Goal: Transaction & Acquisition: Download file/media

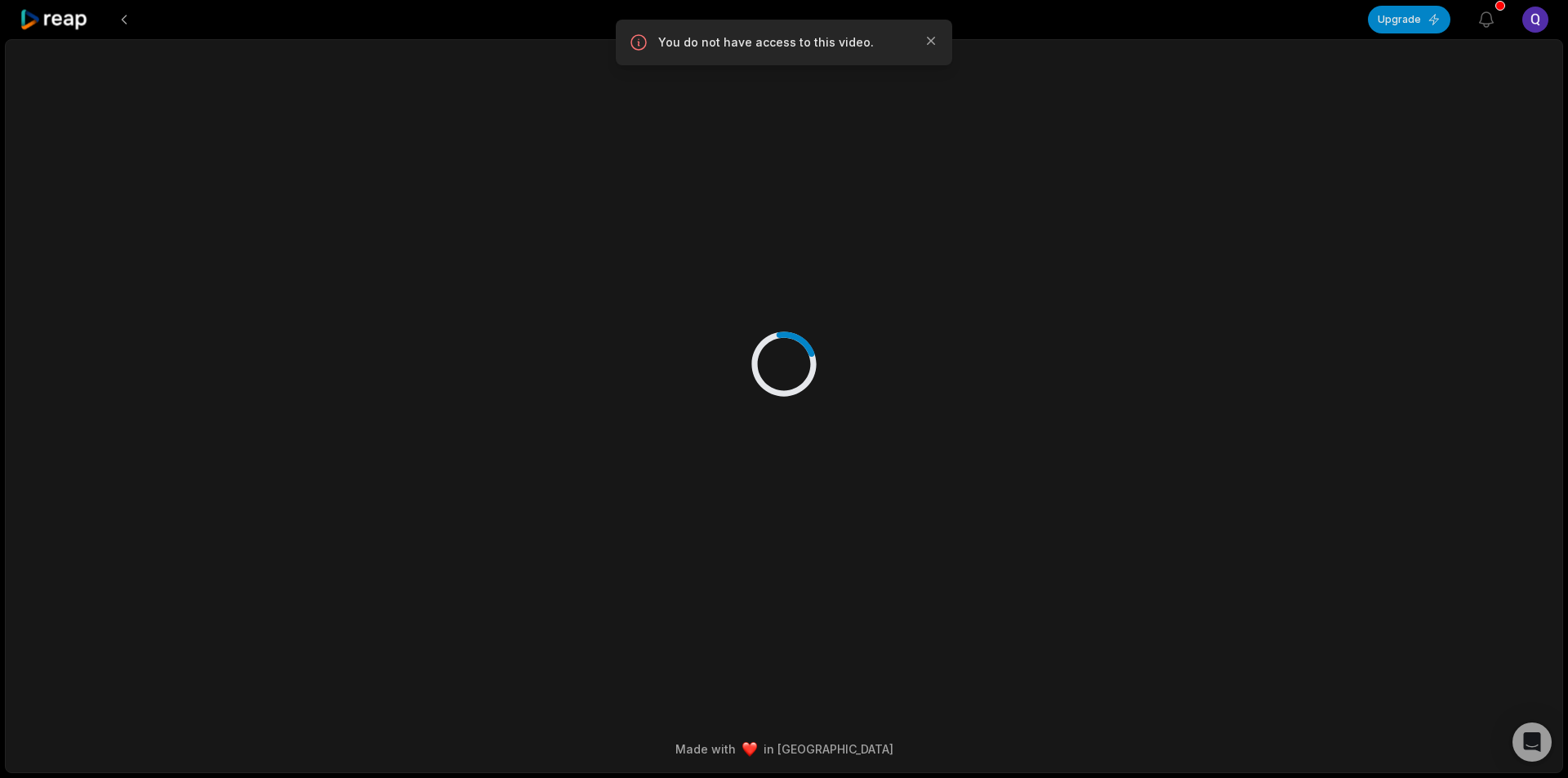
click at [79, 24] on icon at bounding box center [55, 20] width 69 height 22
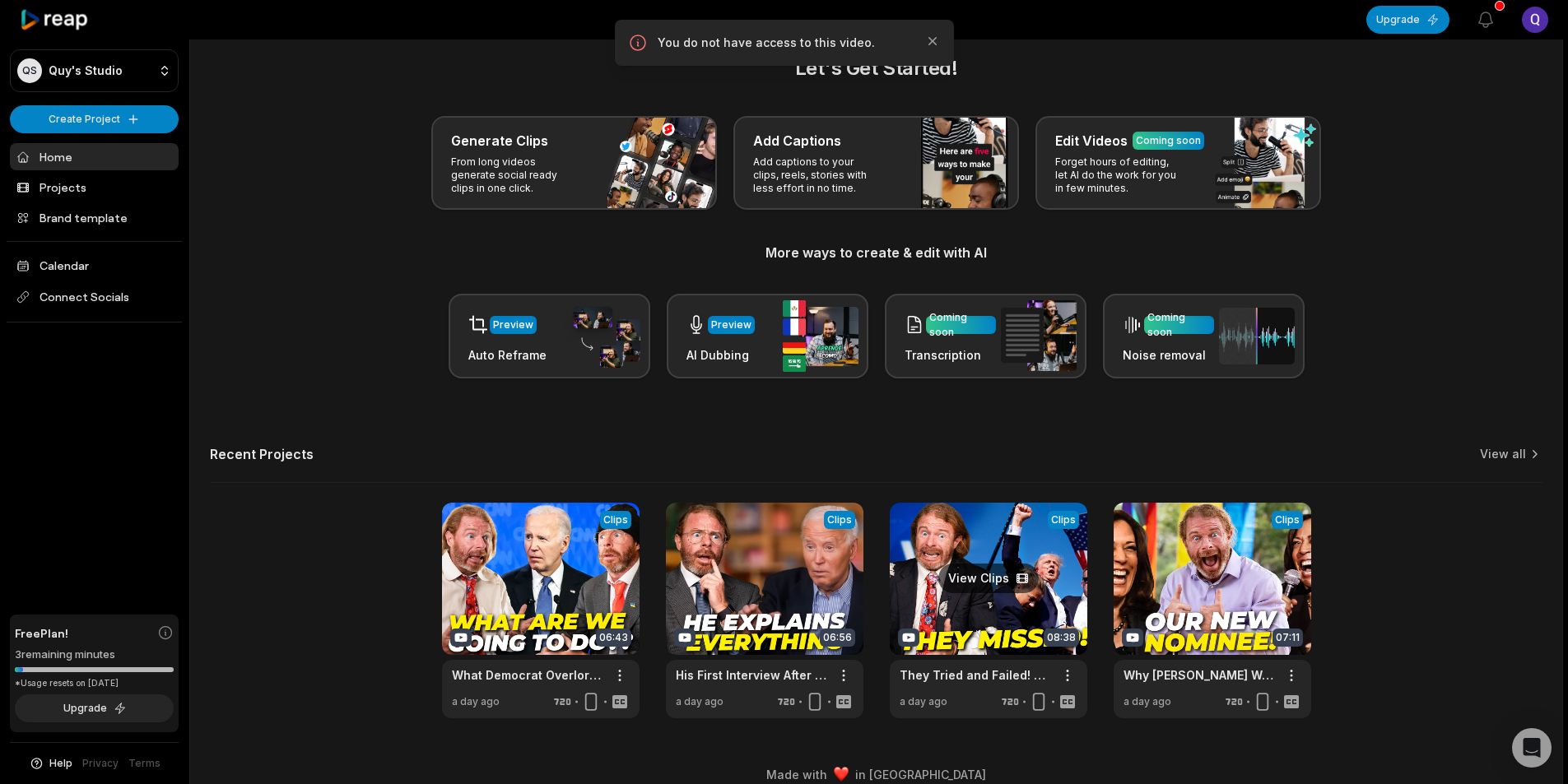
scroll to position [37, 0]
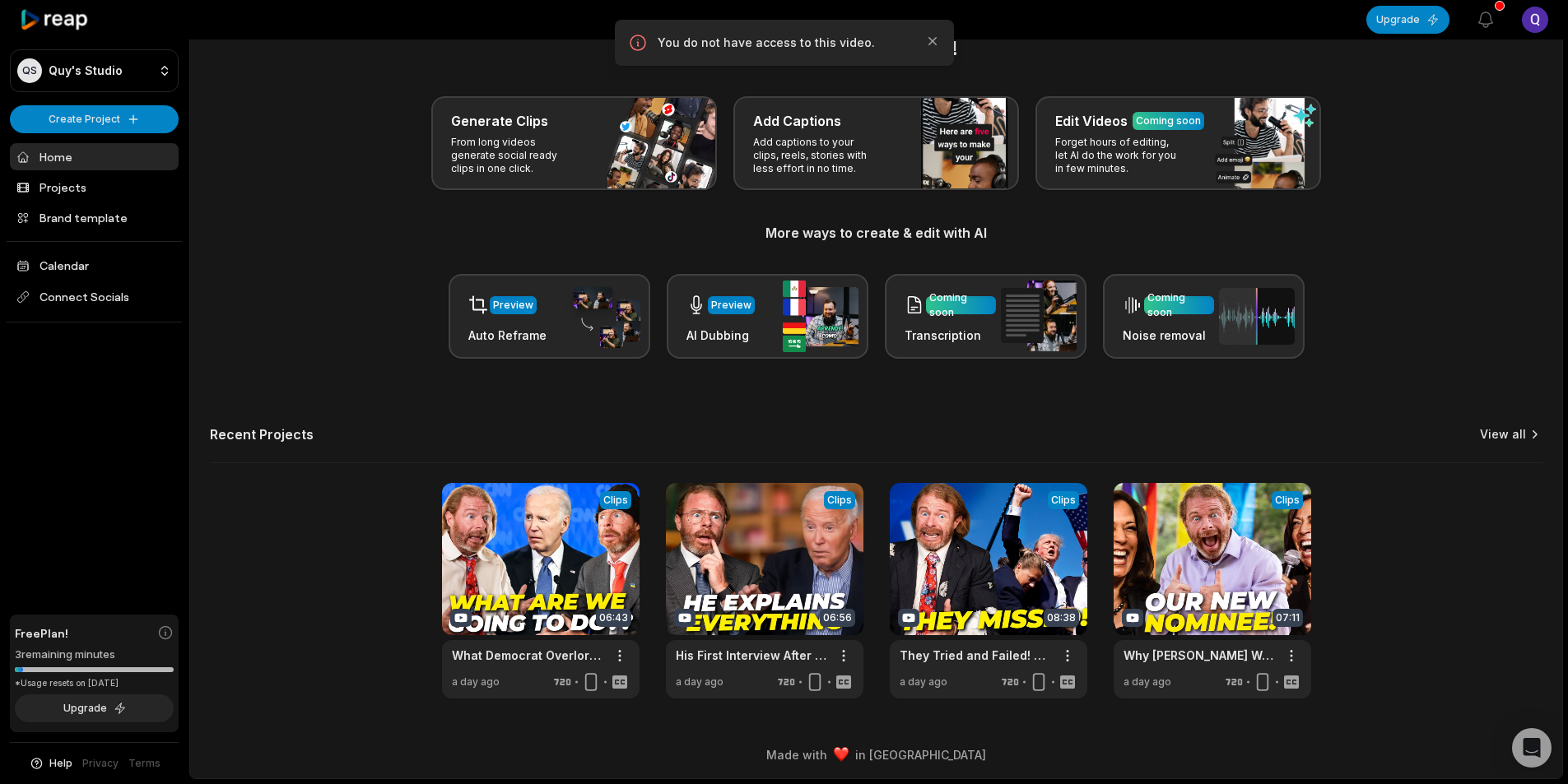
click at [1517, 442] on div "Recent Projects View all" at bounding box center [876, 444] width 1333 height 37
click at [1515, 437] on link "View all" at bounding box center [1503, 434] width 46 height 16
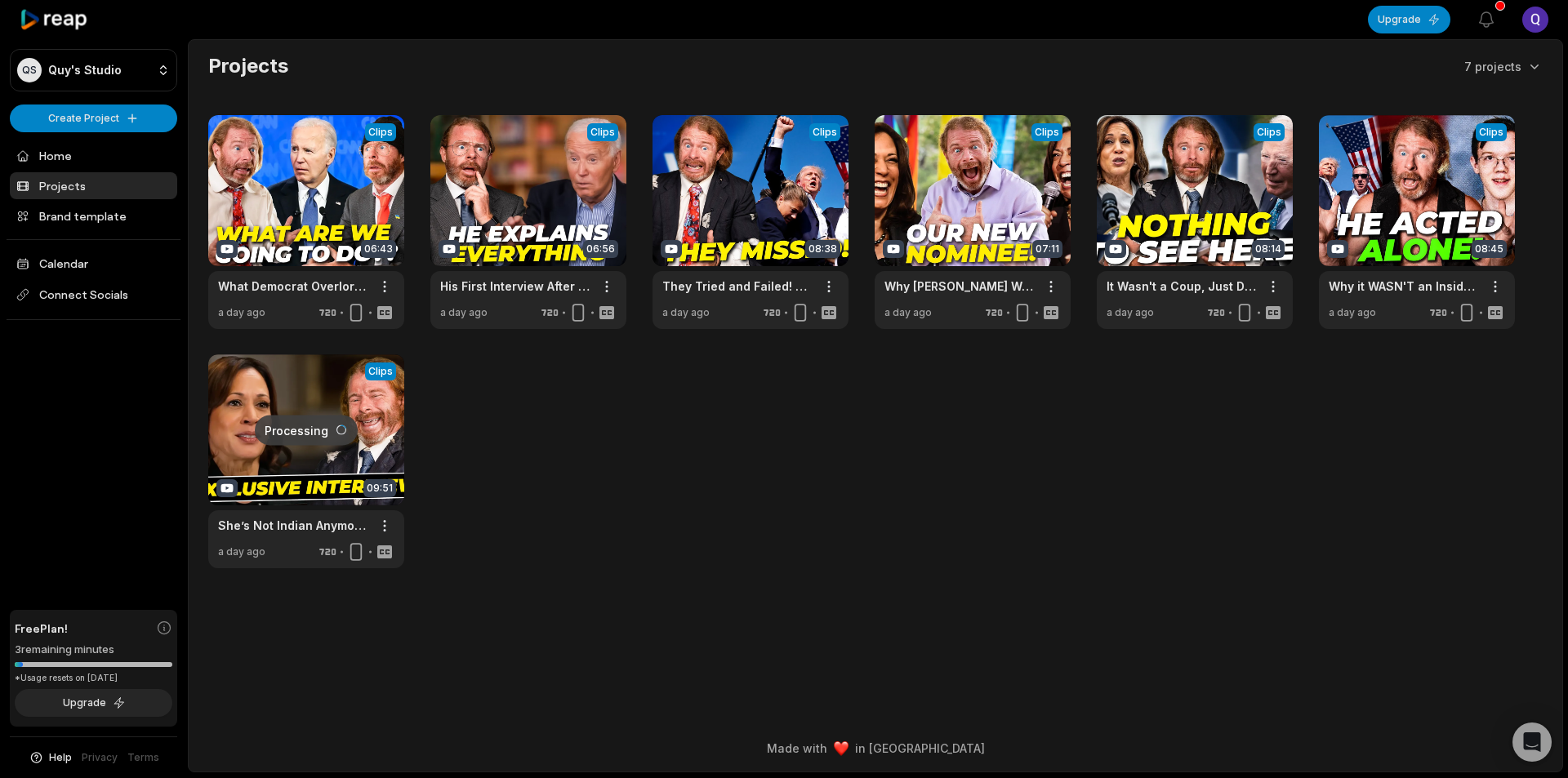
click at [348, 378] on link at bounding box center [307, 461] width 196 height 214
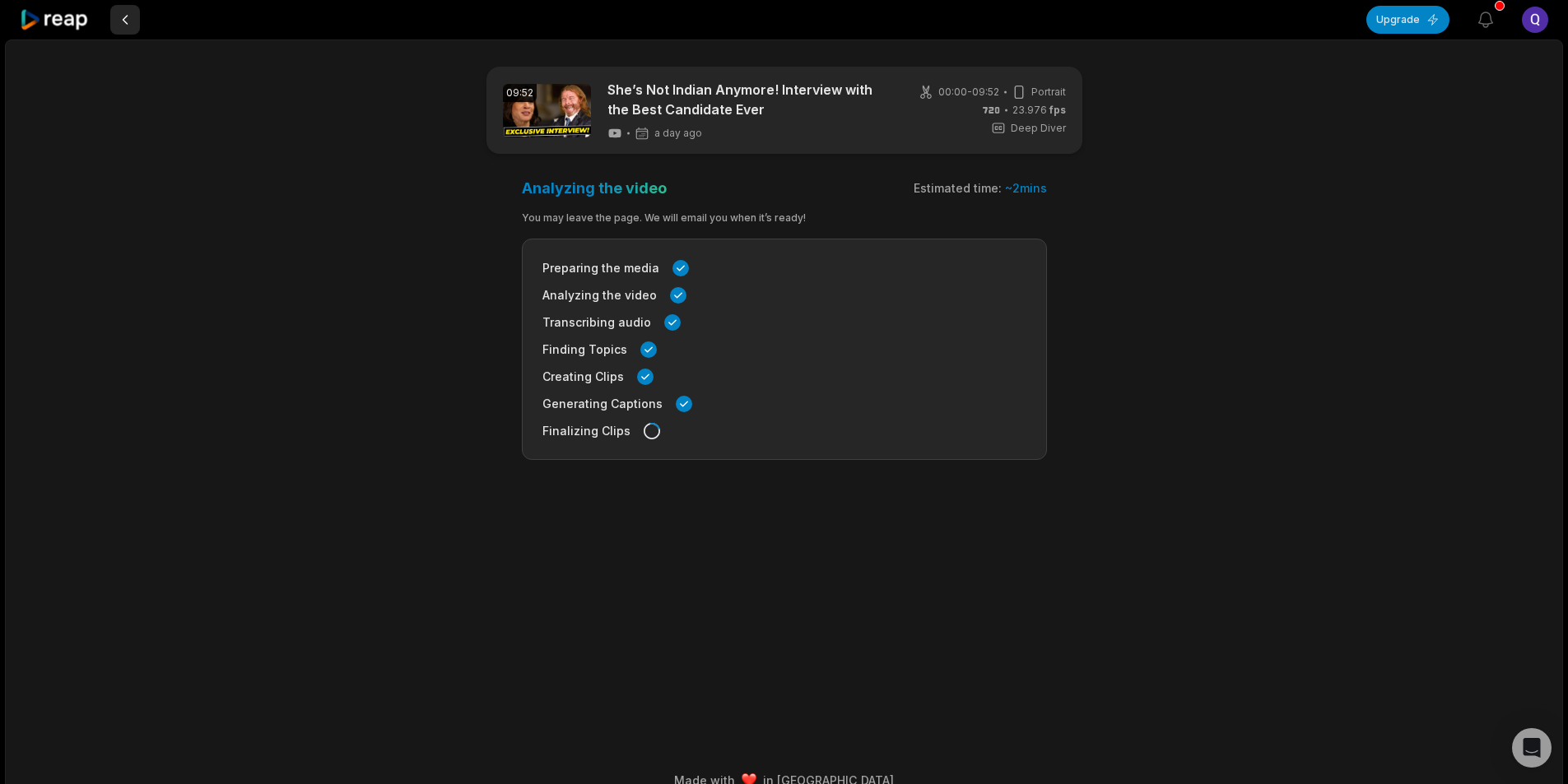
click at [128, 21] on button at bounding box center [125, 20] width 30 height 30
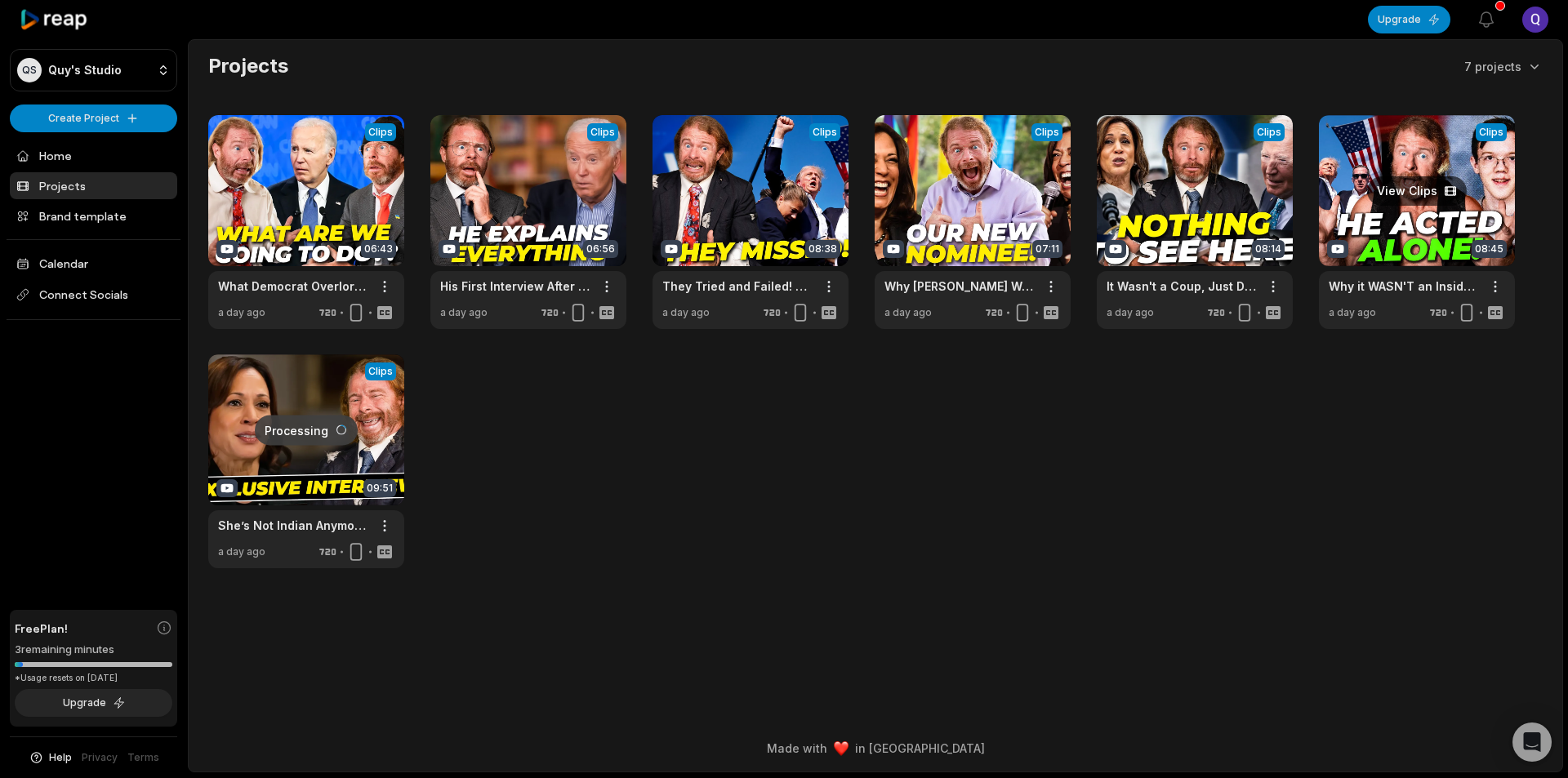
click at [1407, 212] on link at bounding box center [1417, 222] width 196 height 214
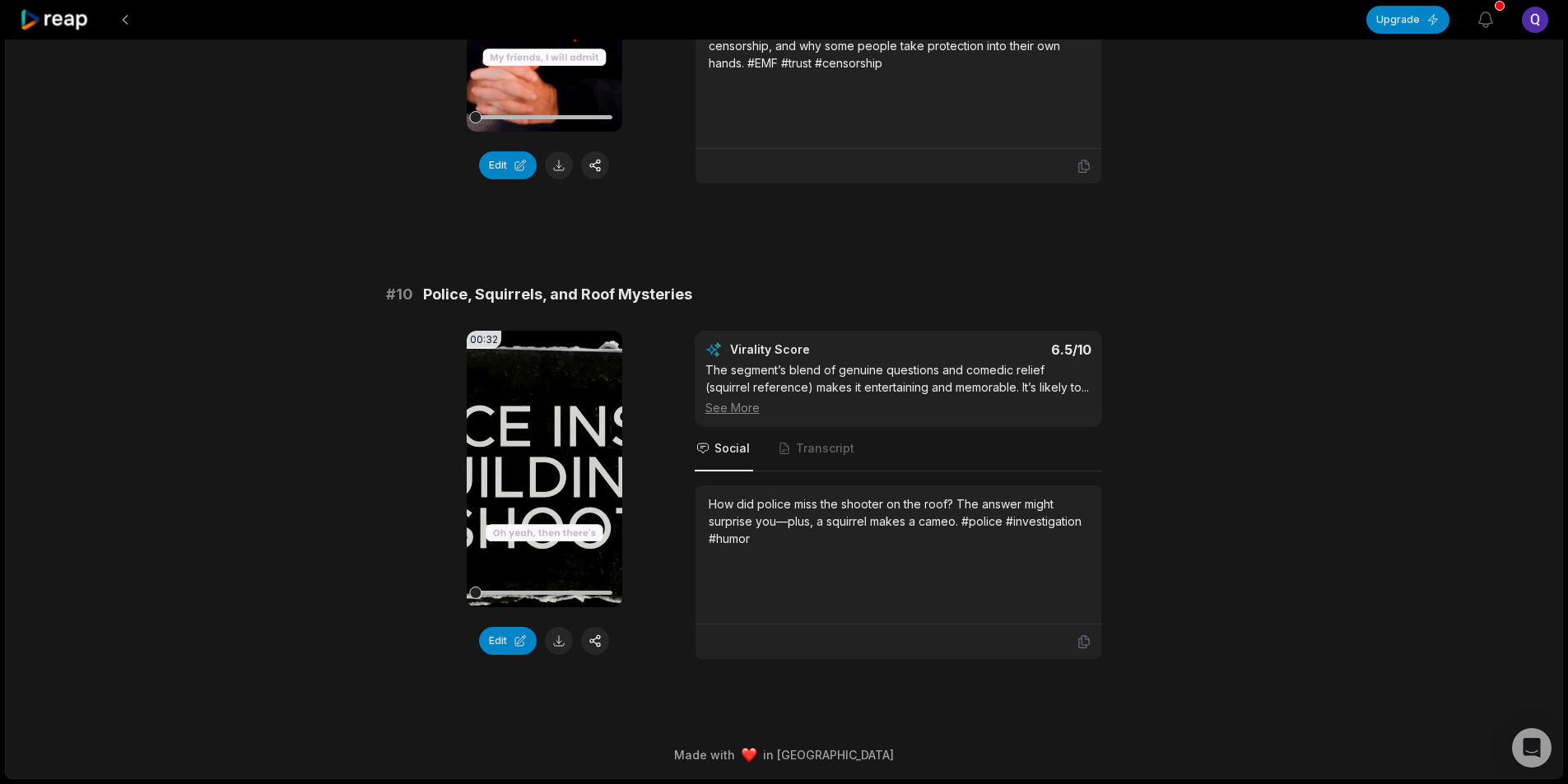
scroll to position [4247, 0]
click at [132, 22] on button at bounding box center [125, 20] width 30 height 30
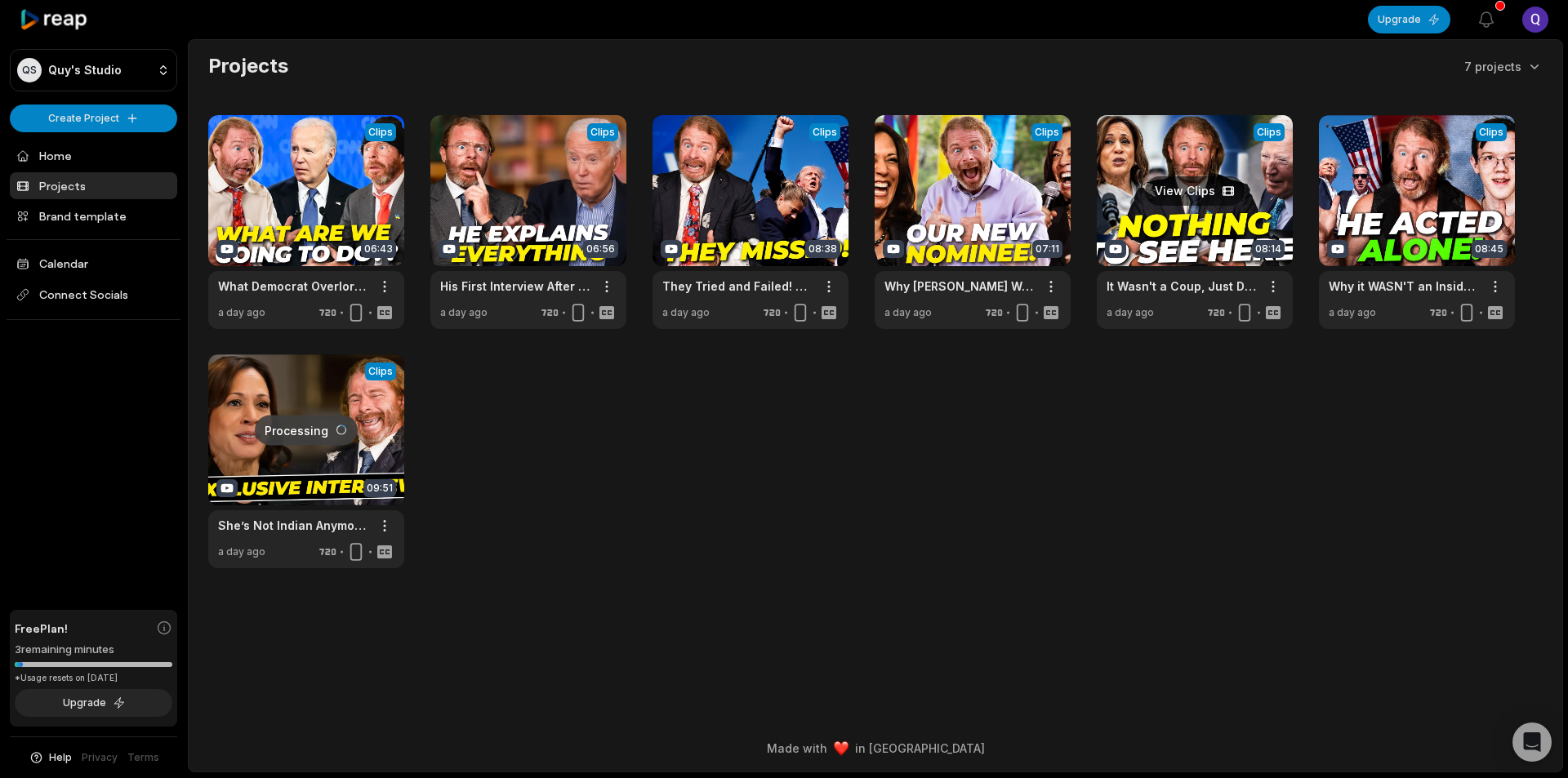
click at [1200, 219] on link at bounding box center [1196, 222] width 196 height 214
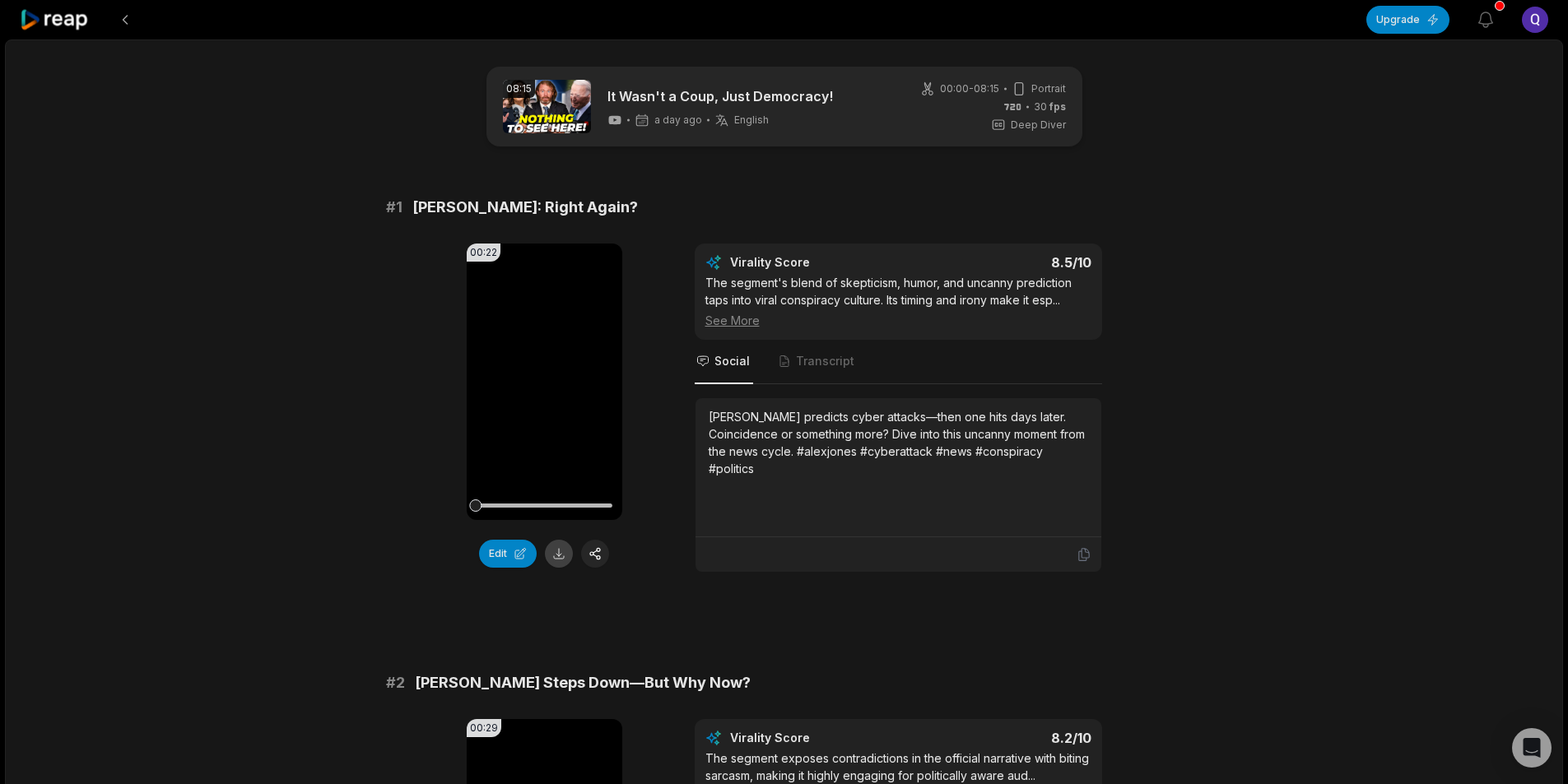
click at [561, 556] on button at bounding box center [559, 554] width 28 height 28
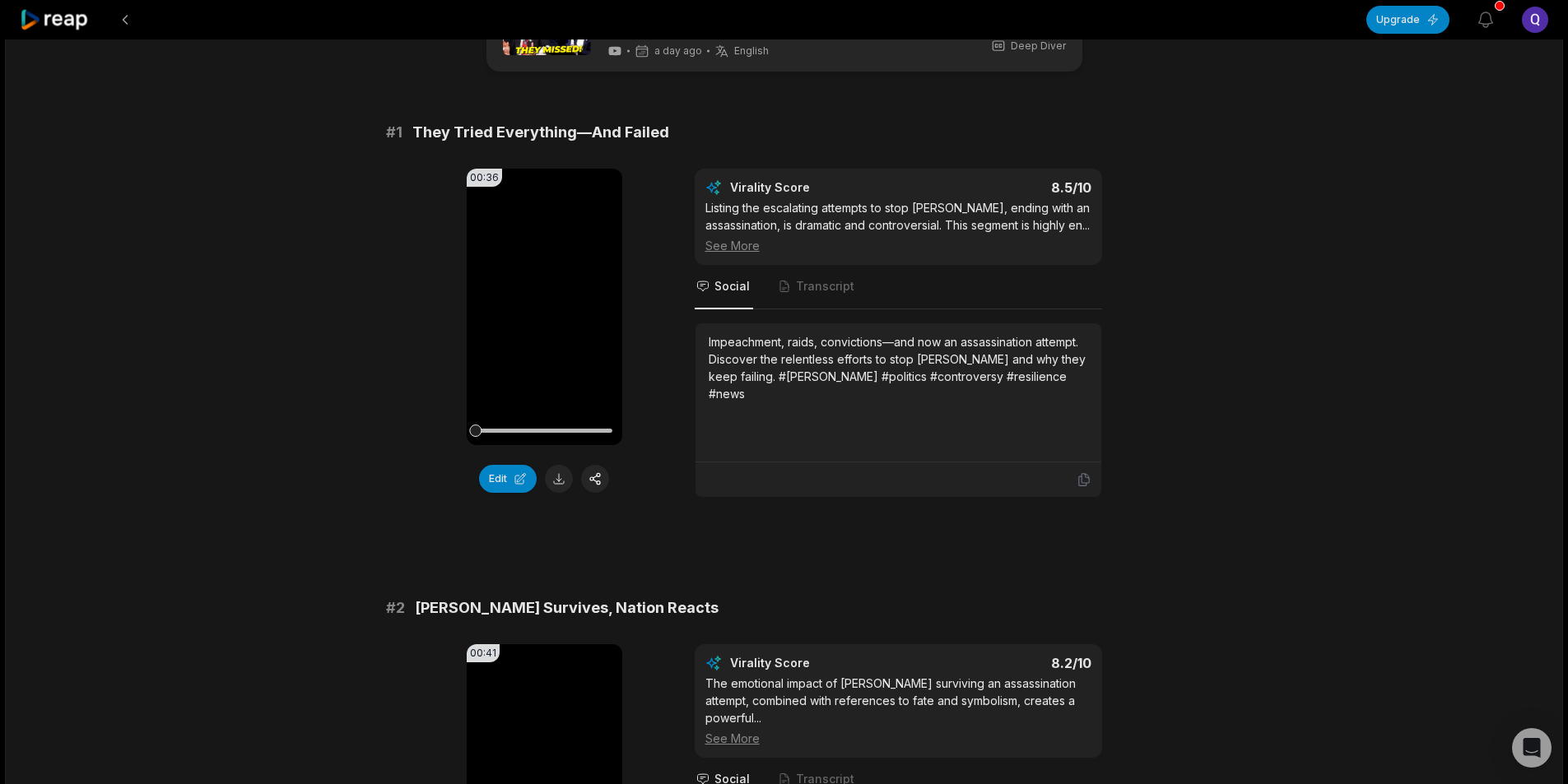
scroll to position [165, 0]
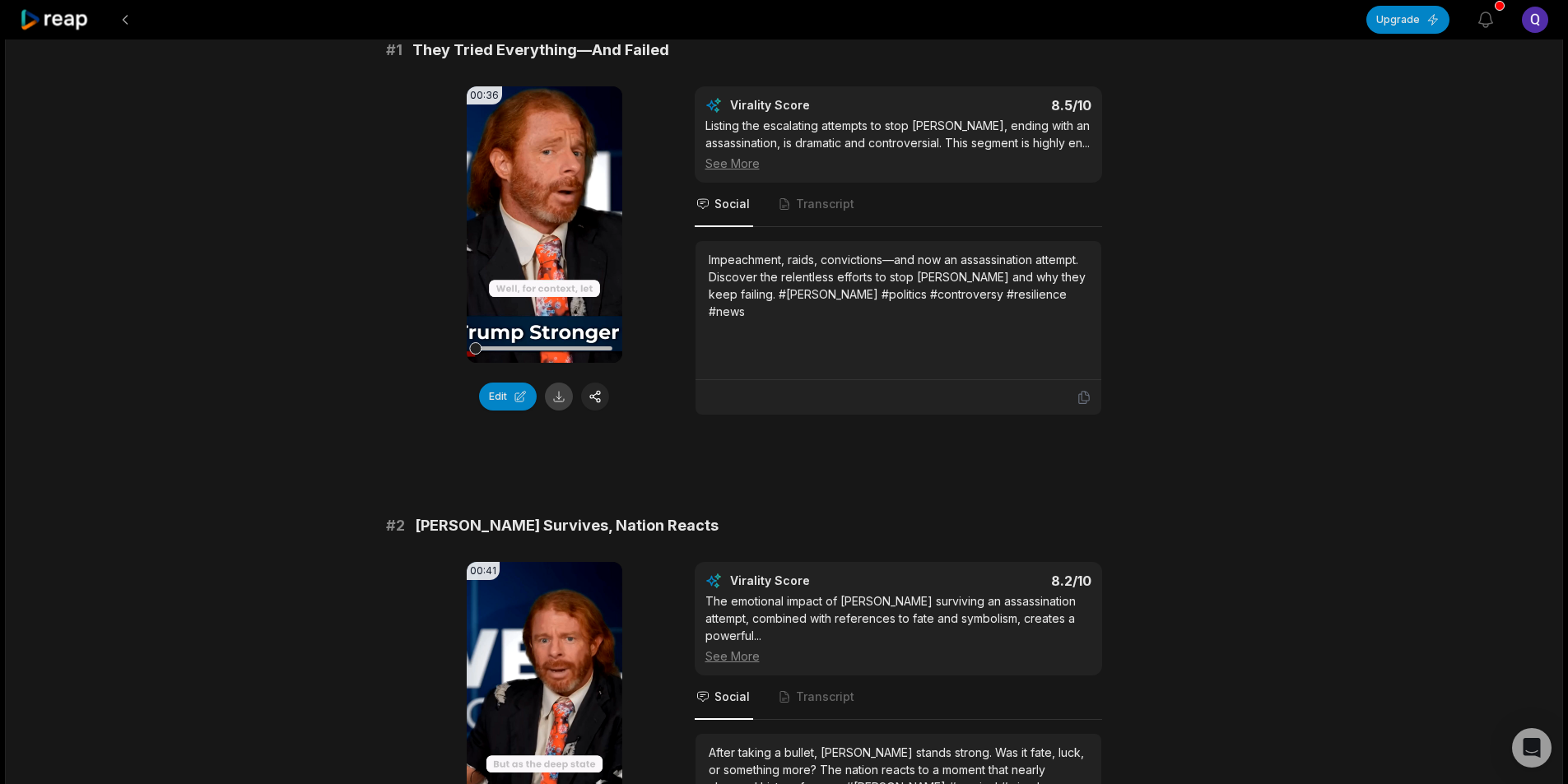
click at [559, 403] on button at bounding box center [559, 397] width 28 height 28
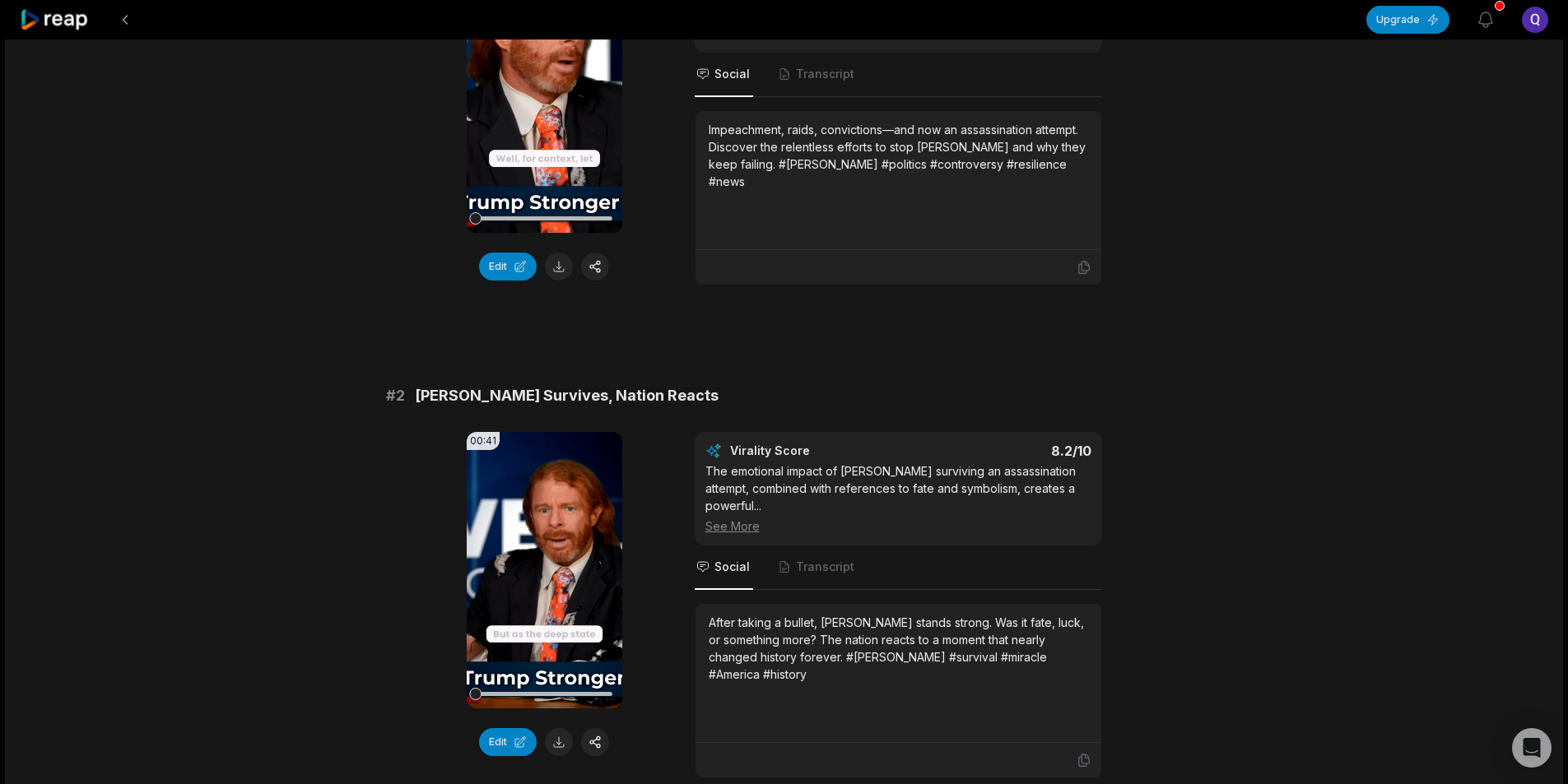
scroll to position [659, 0]
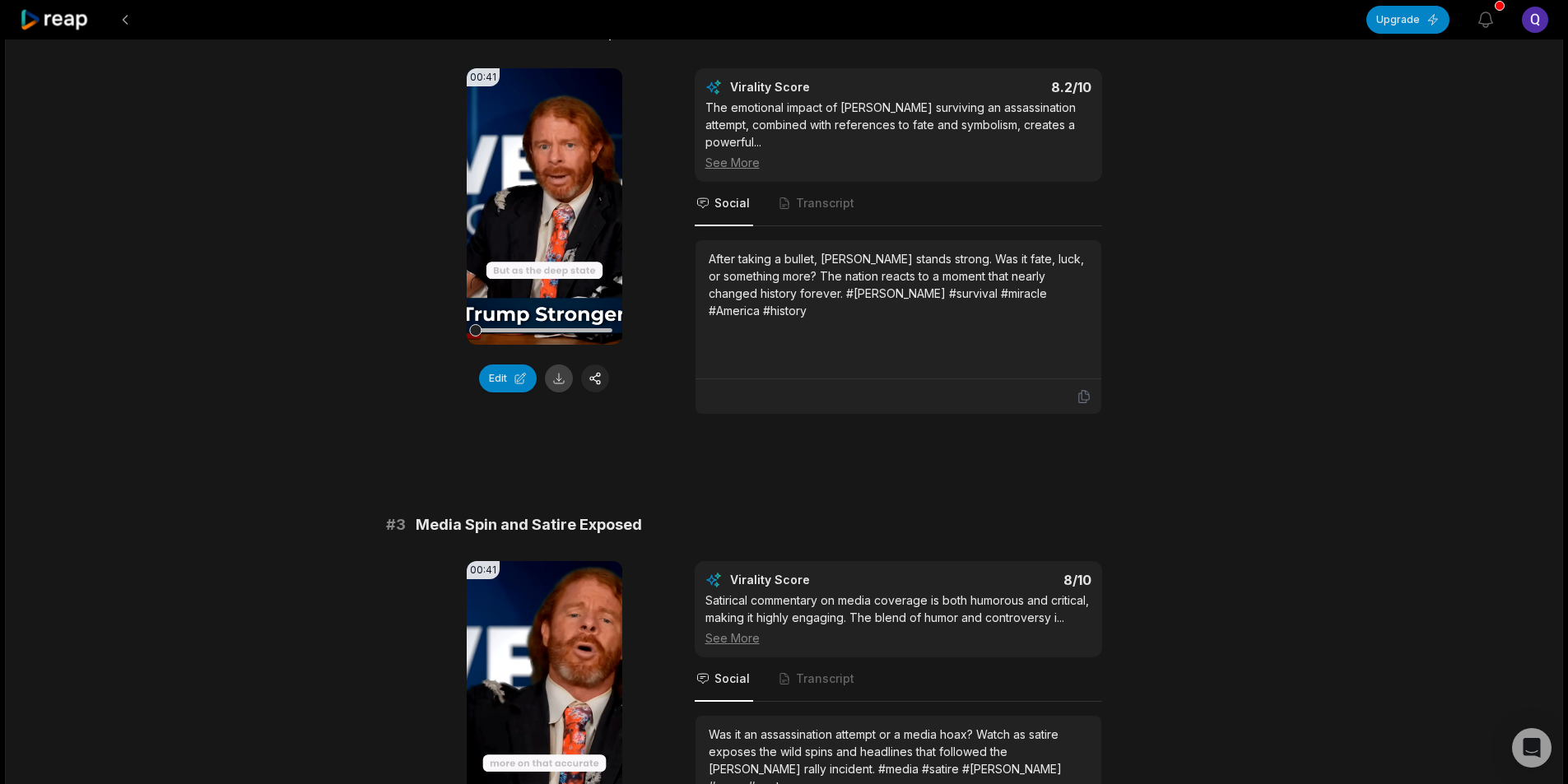
click at [559, 393] on button at bounding box center [559, 379] width 28 height 28
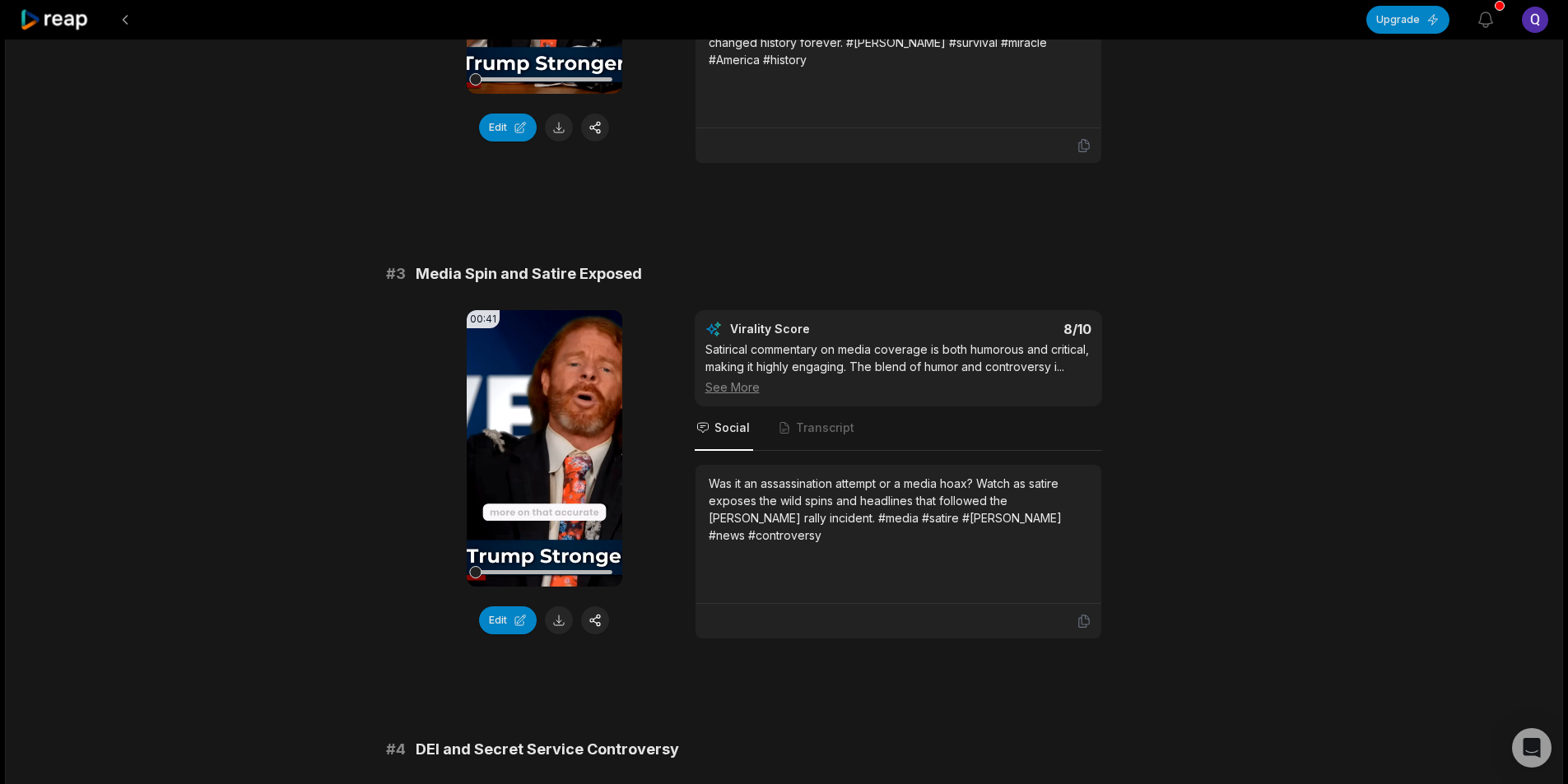
scroll to position [1070, 0]
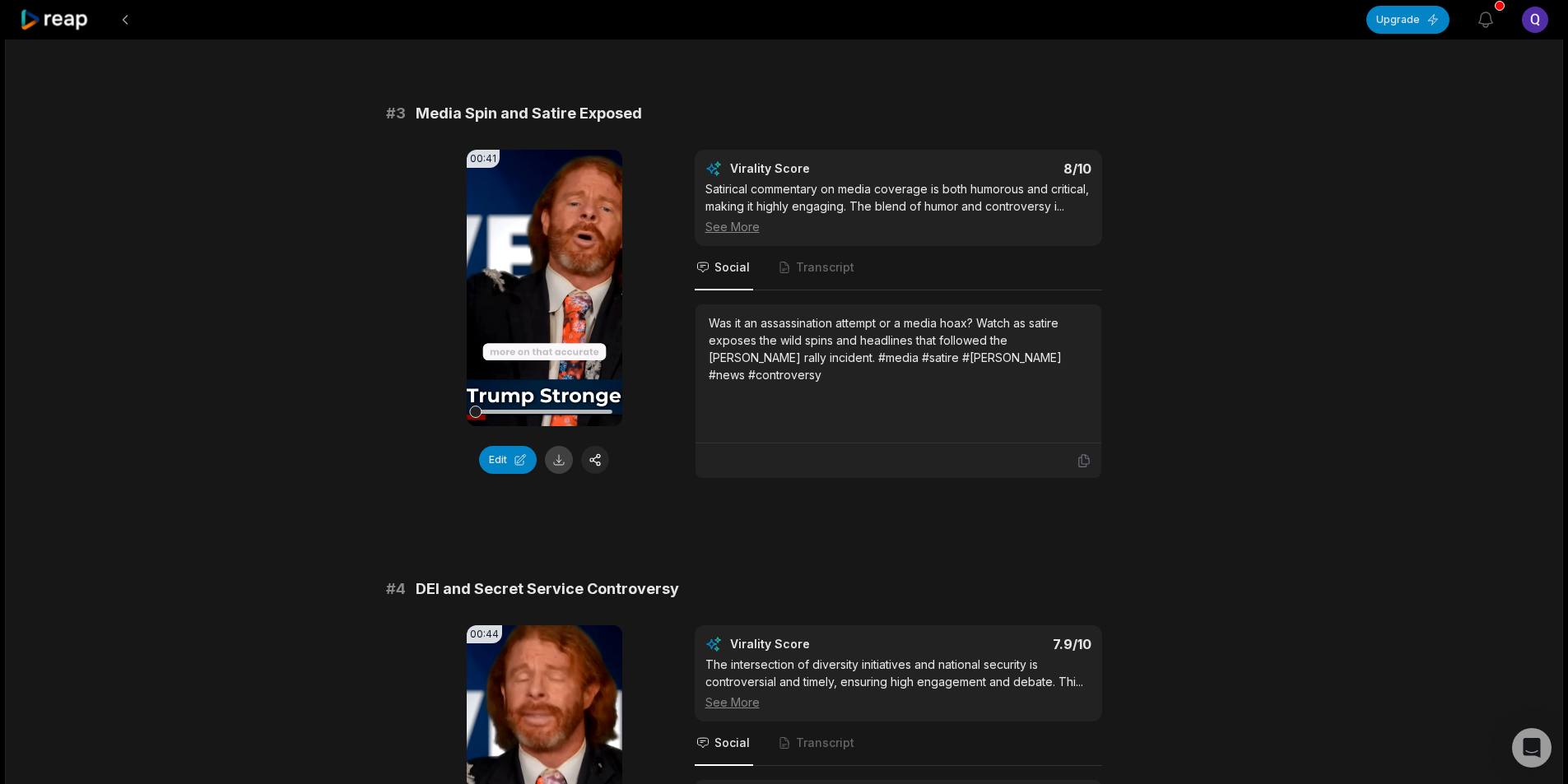
click at [557, 474] on button at bounding box center [559, 460] width 28 height 28
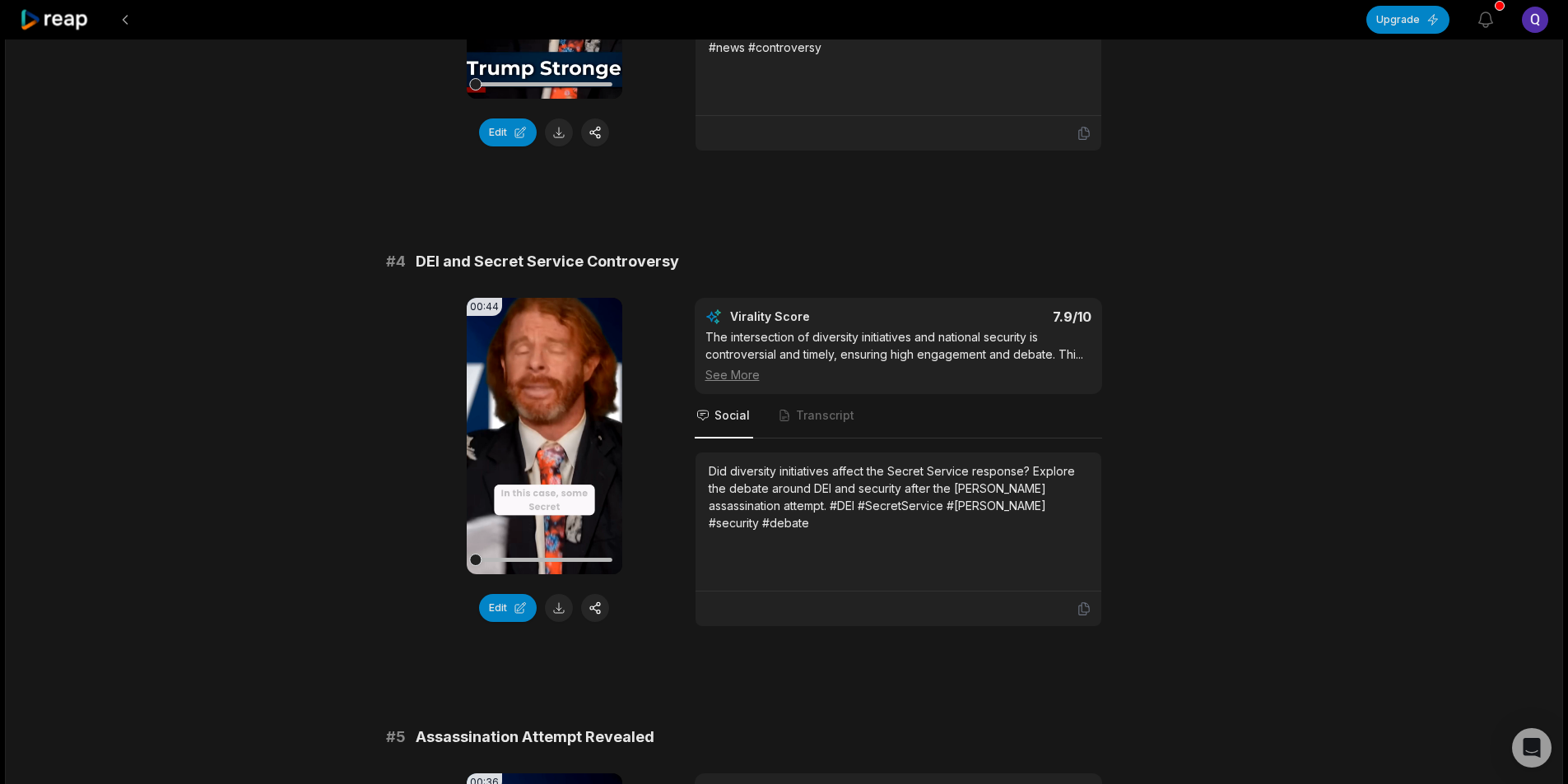
scroll to position [1482, 0]
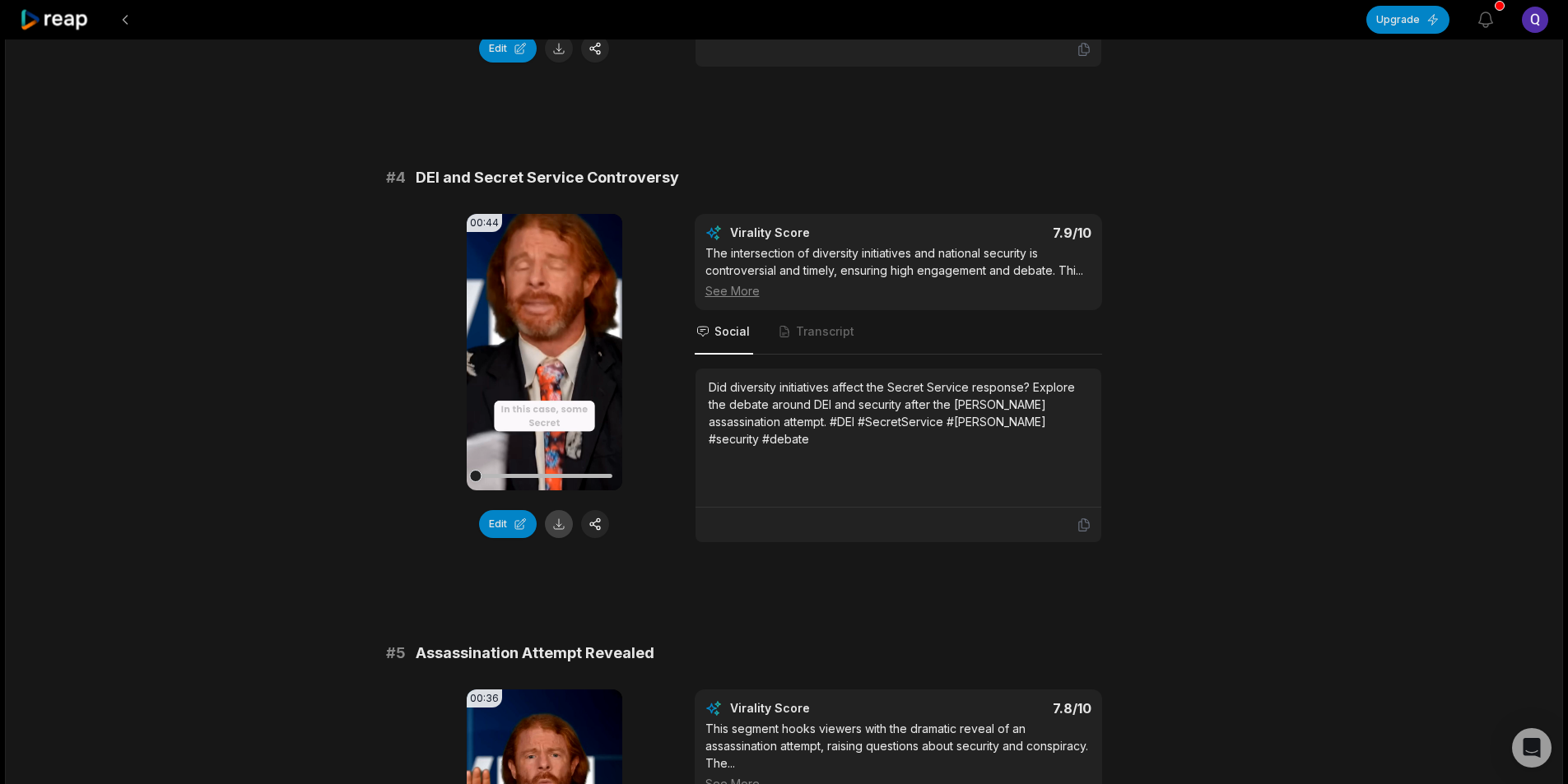
click at [557, 538] on button at bounding box center [559, 524] width 28 height 28
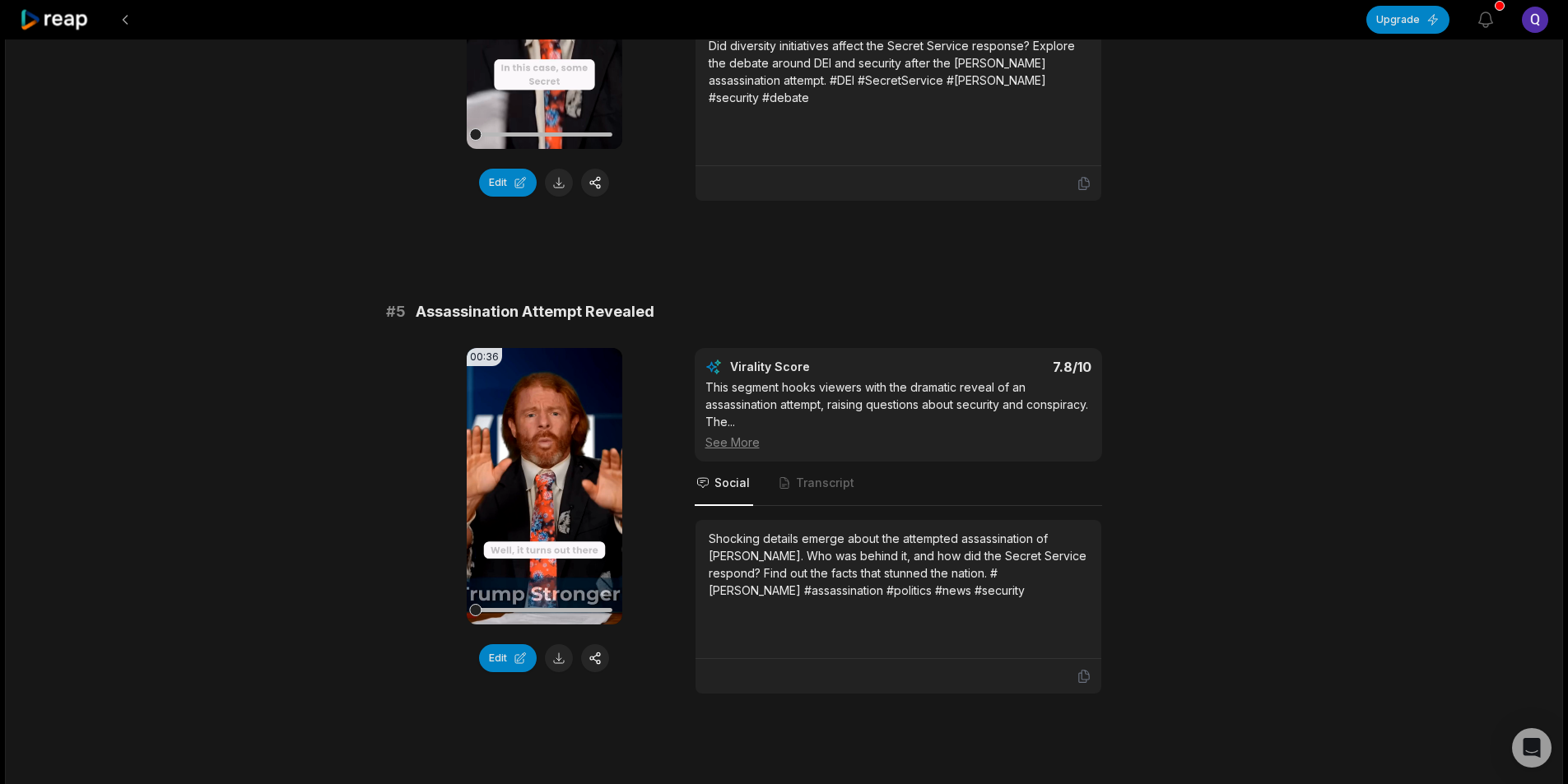
scroll to position [1976, 0]
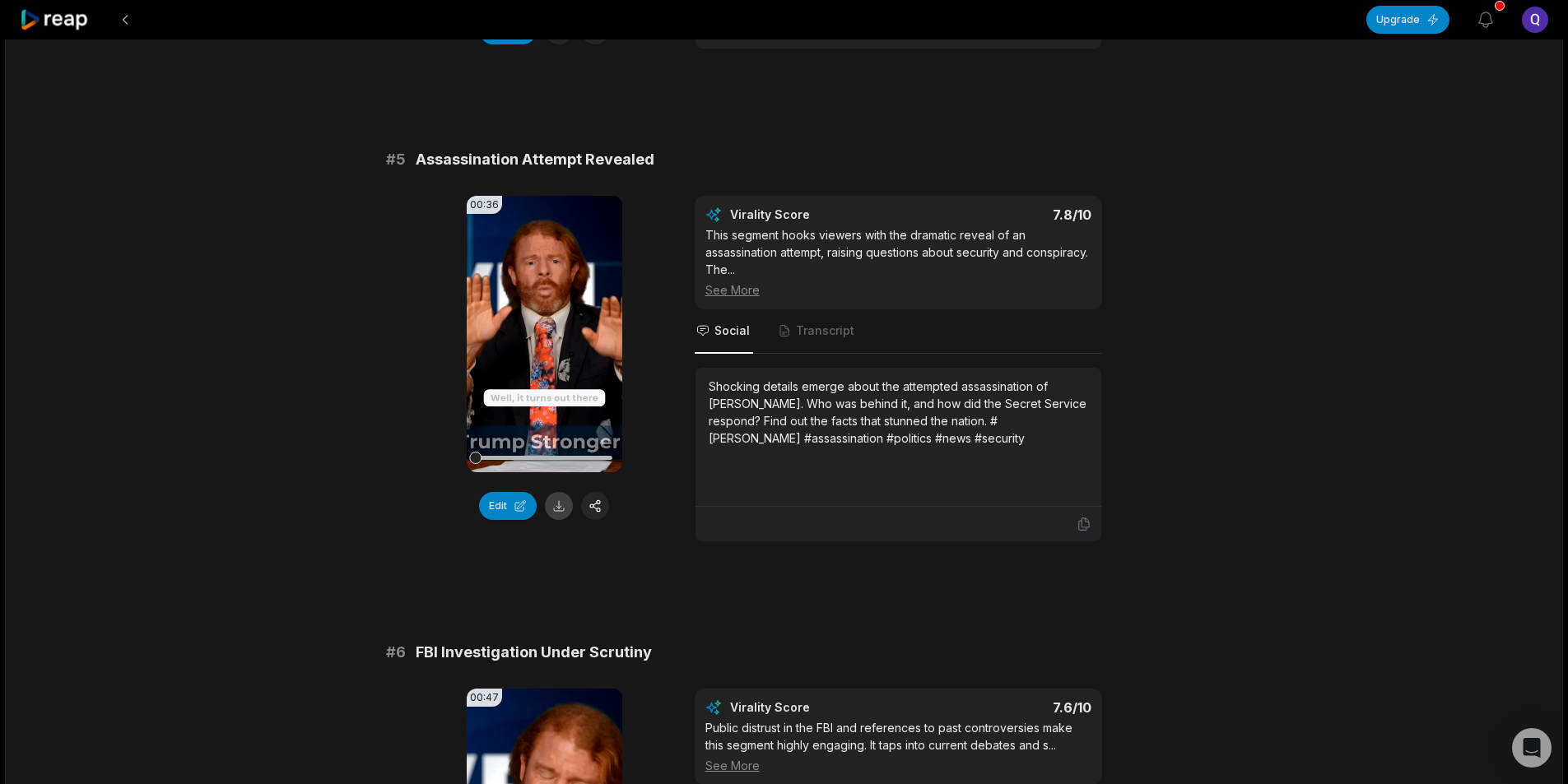
click at [553, 520] on button at bounding box center [559, 506] width 28 height 28
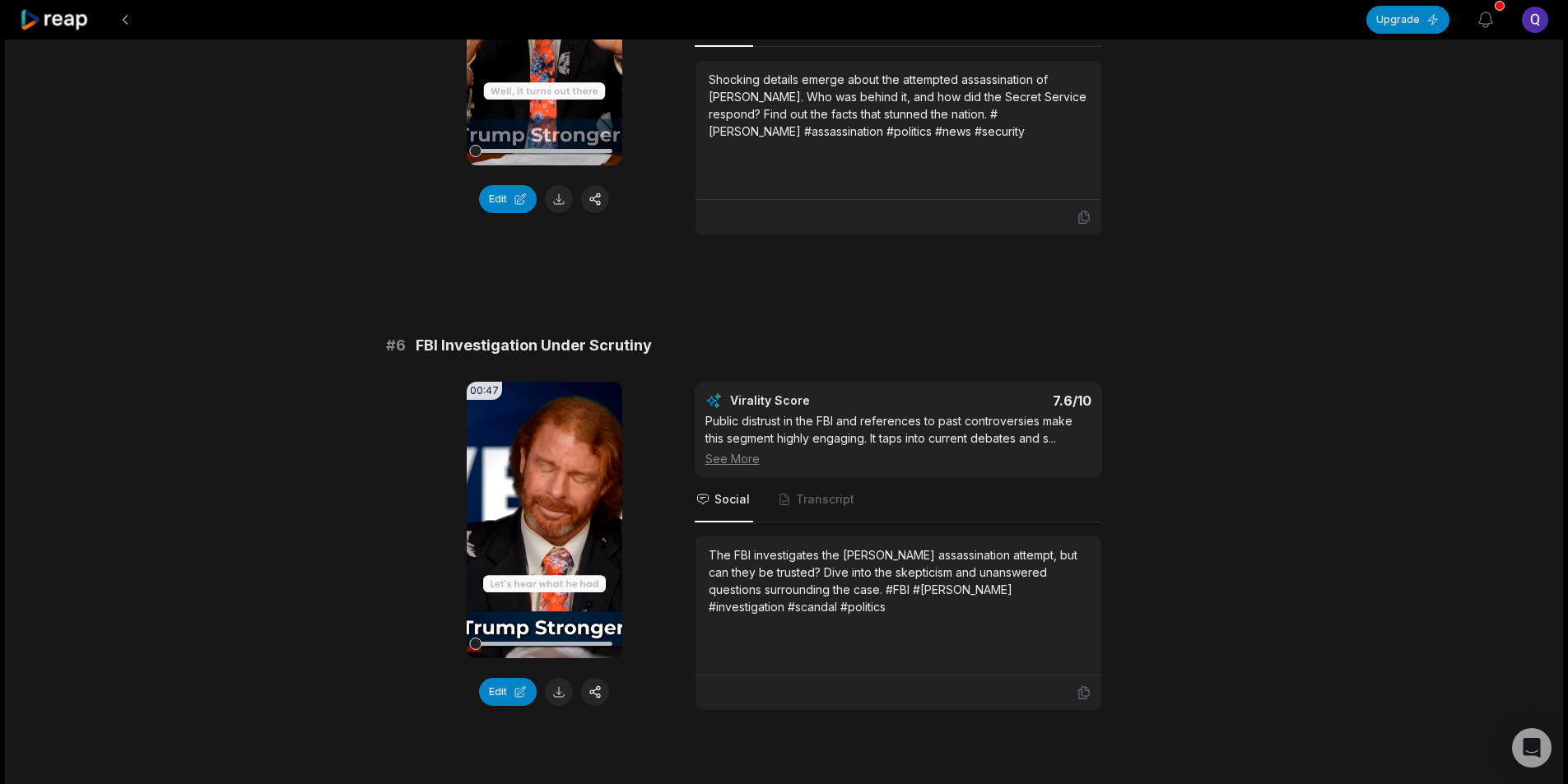
scroll to position [2305, 0]
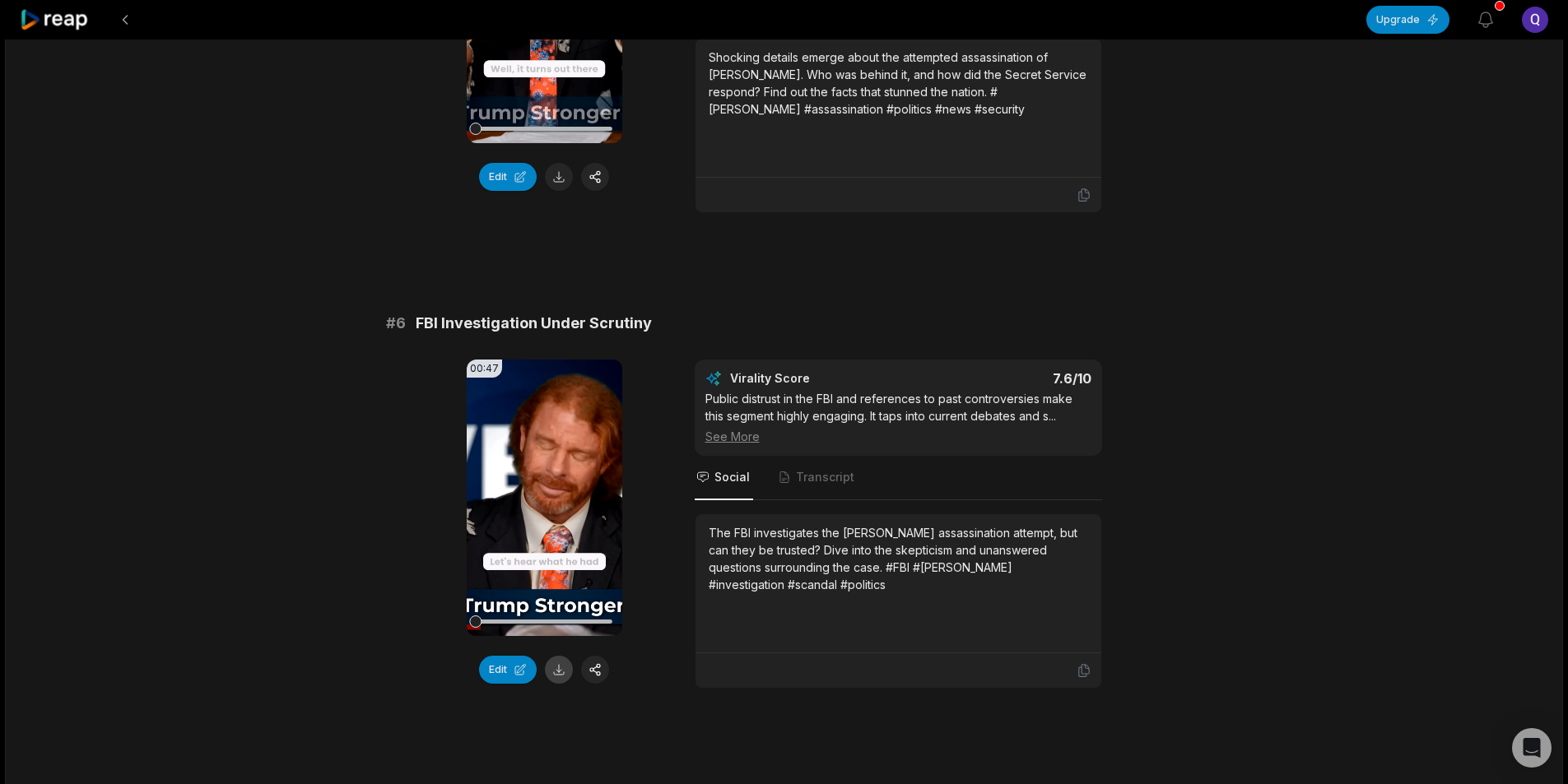
click at [561, 684] on button at bounding box center [559, 670] width 28 height 28
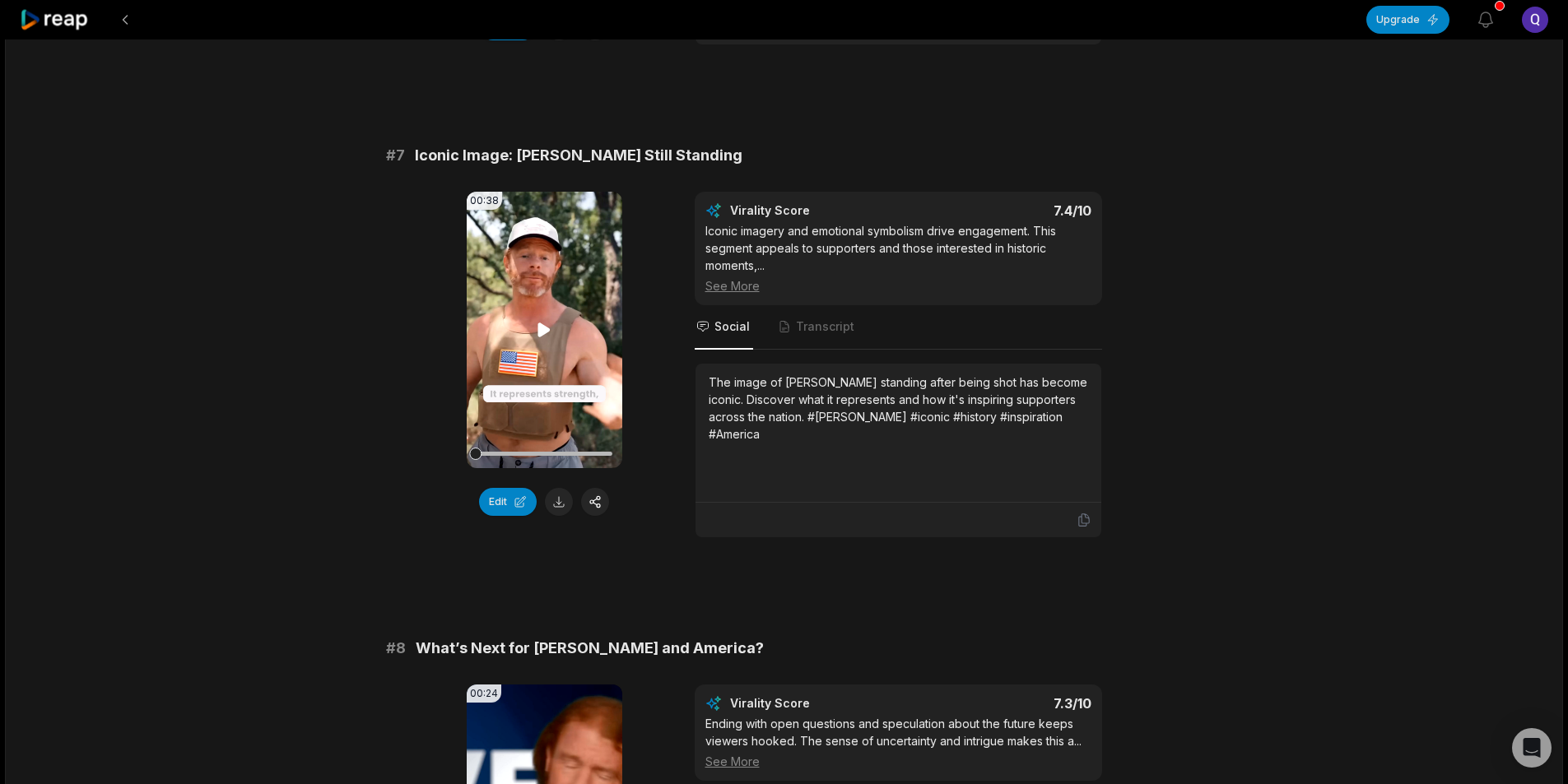
scroll to position [2963, 0]
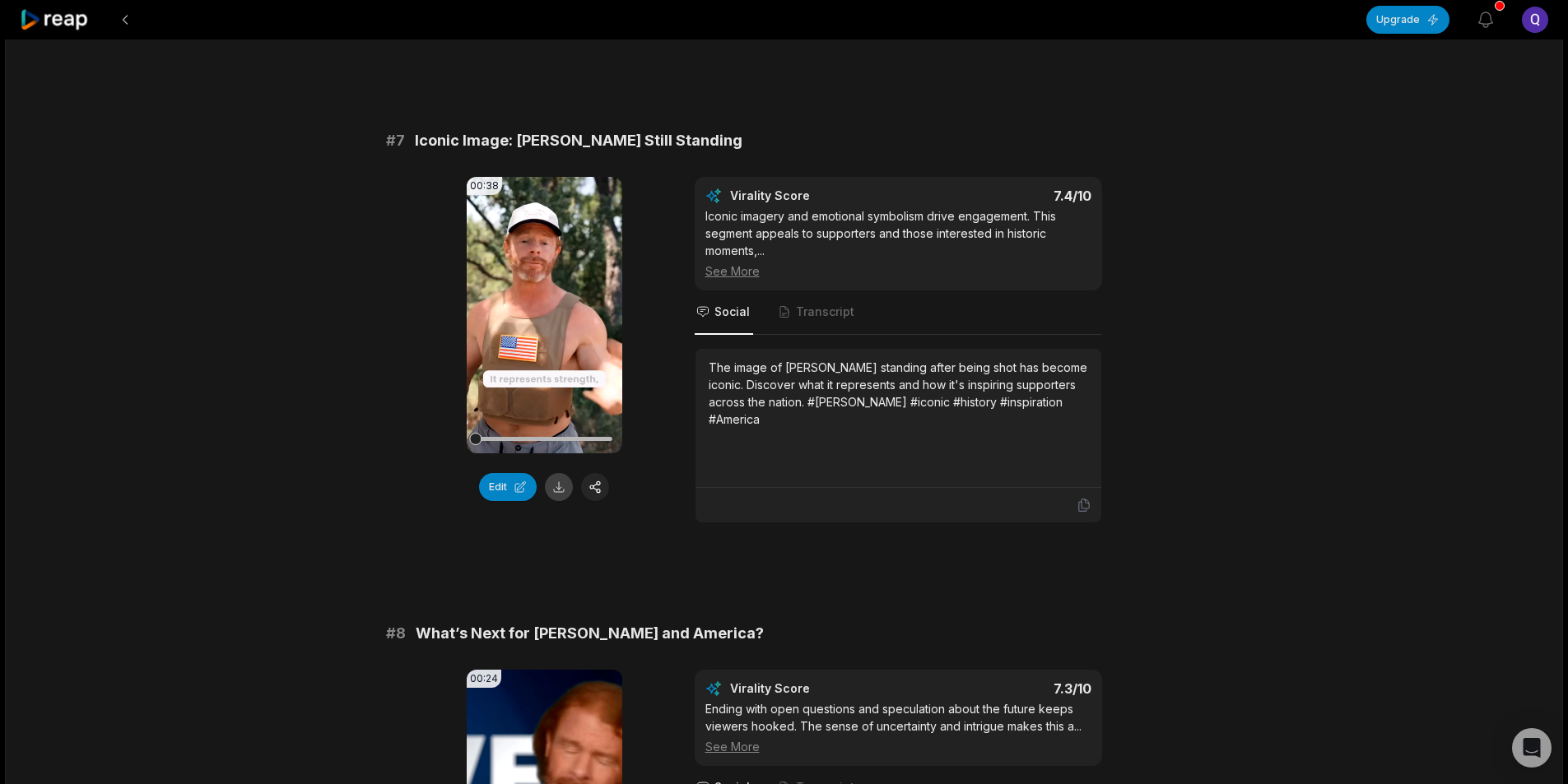
click at [559, 501] on button at bounding box center [559, 487] width 28 height 28
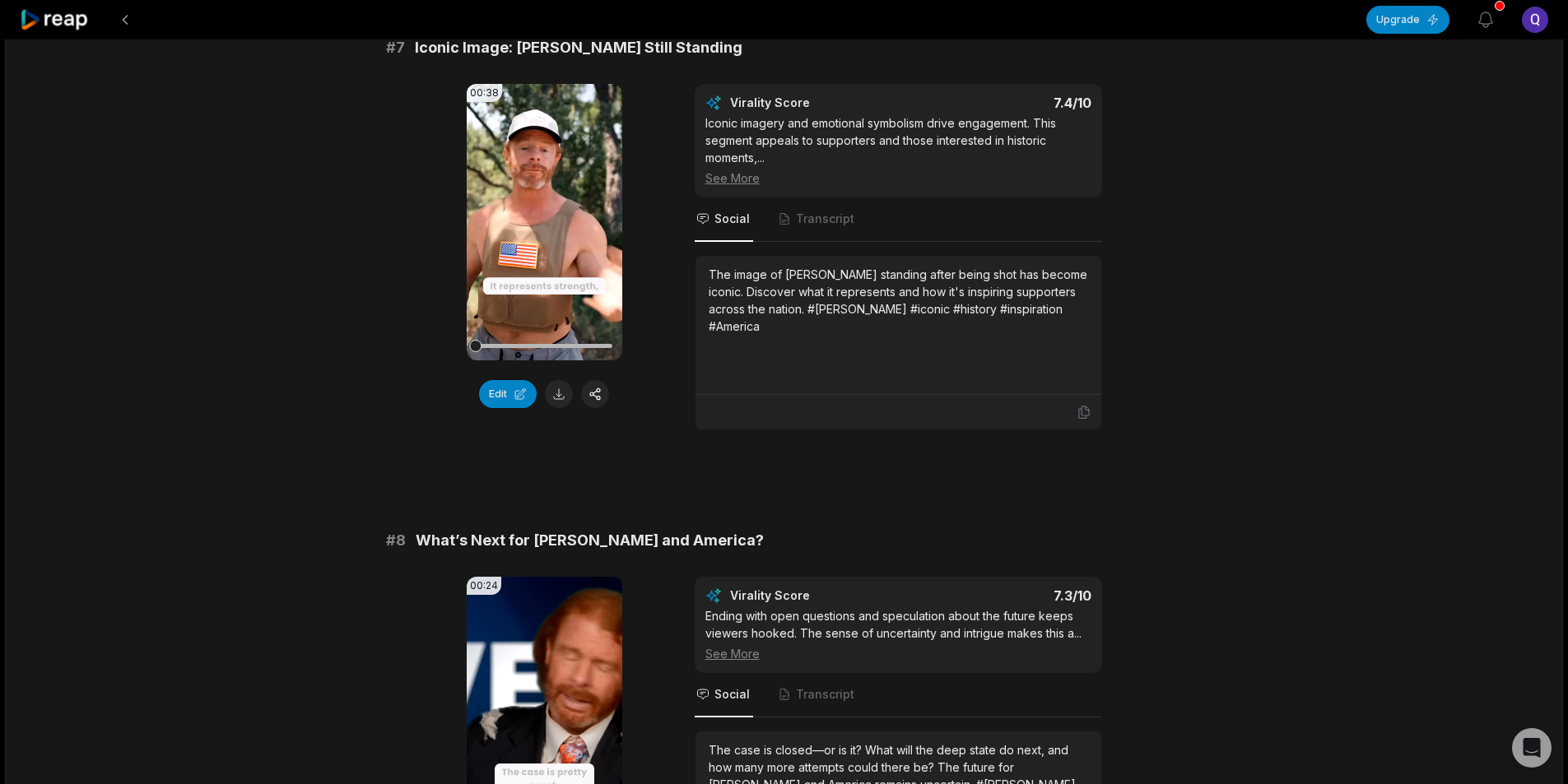
scroll to position [3375, 0]
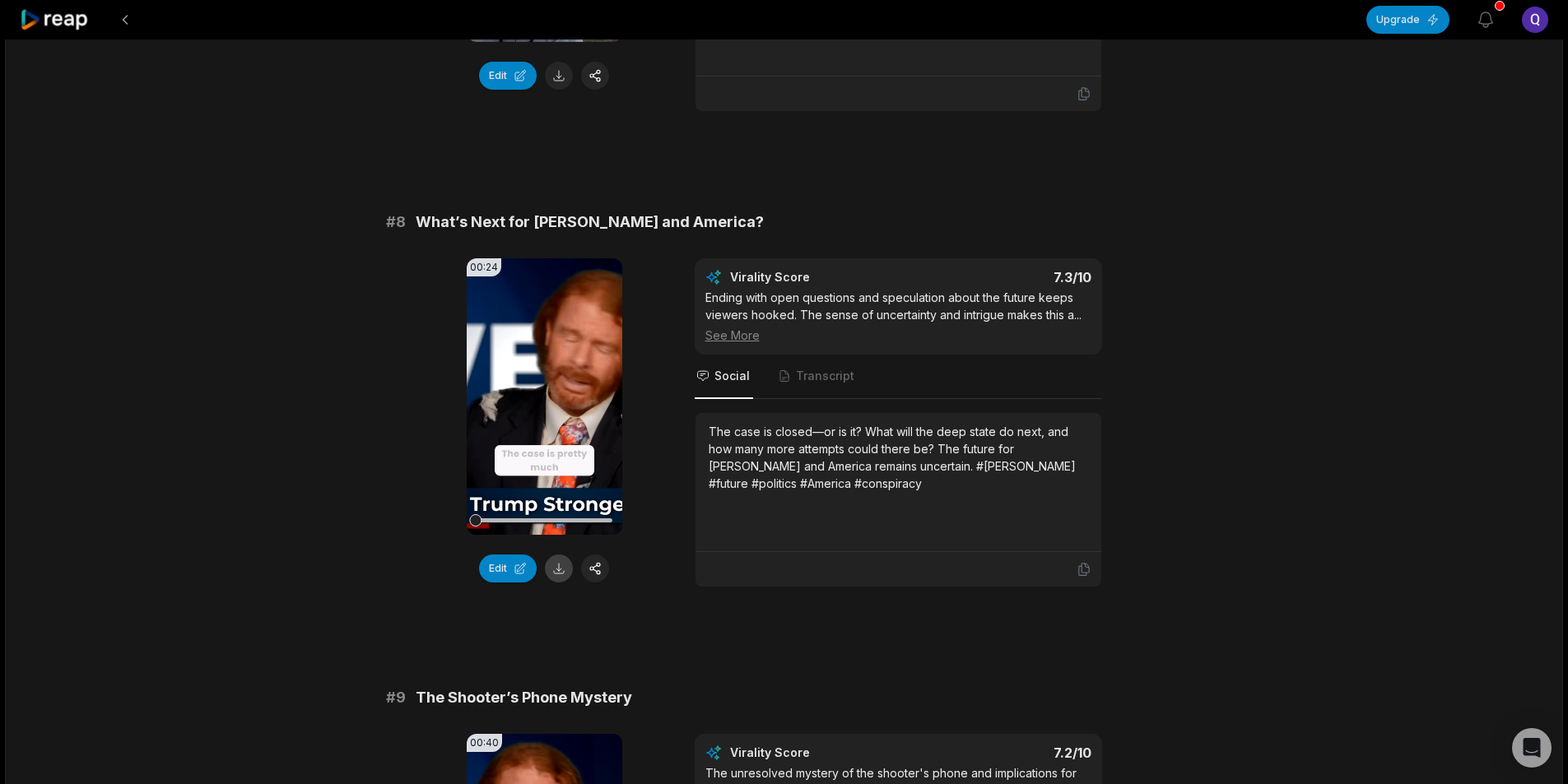
click at [569, 583] on button at bounding box center [559, 569] width 28 height 28
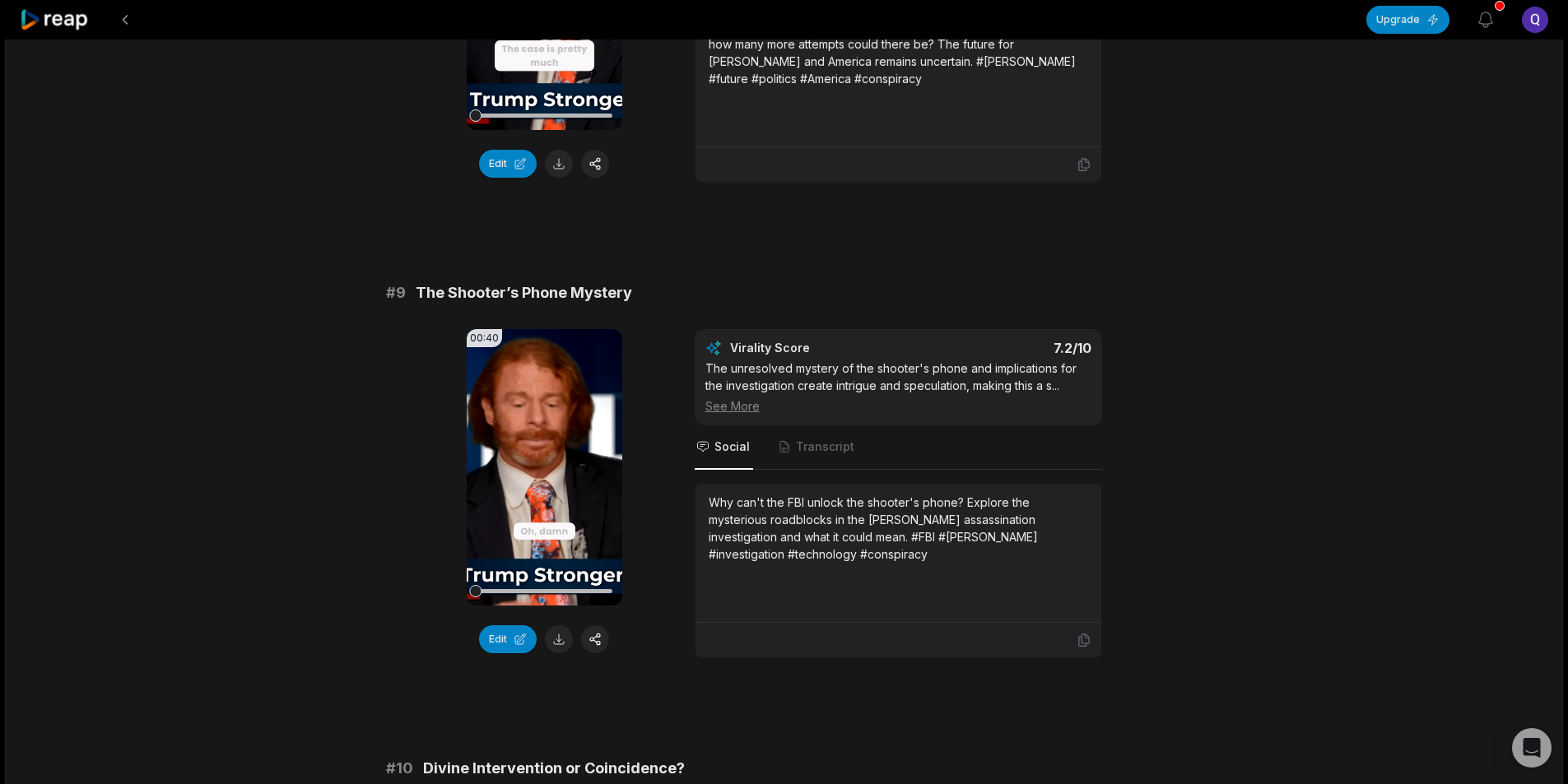
scroll to position [3787, 0]
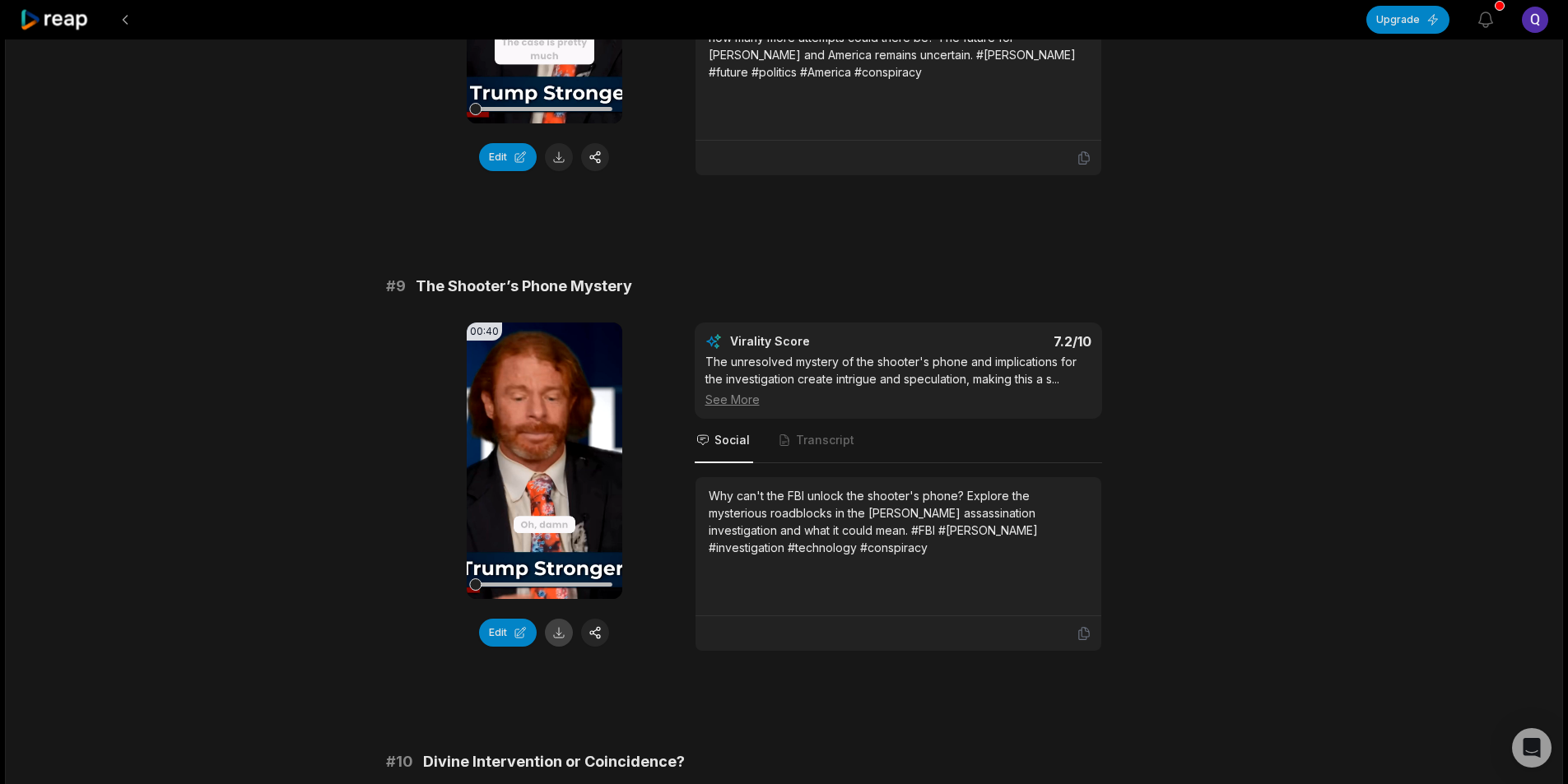
click at [561, 647] on button at bounding box center [559, 633] width 28 height 28
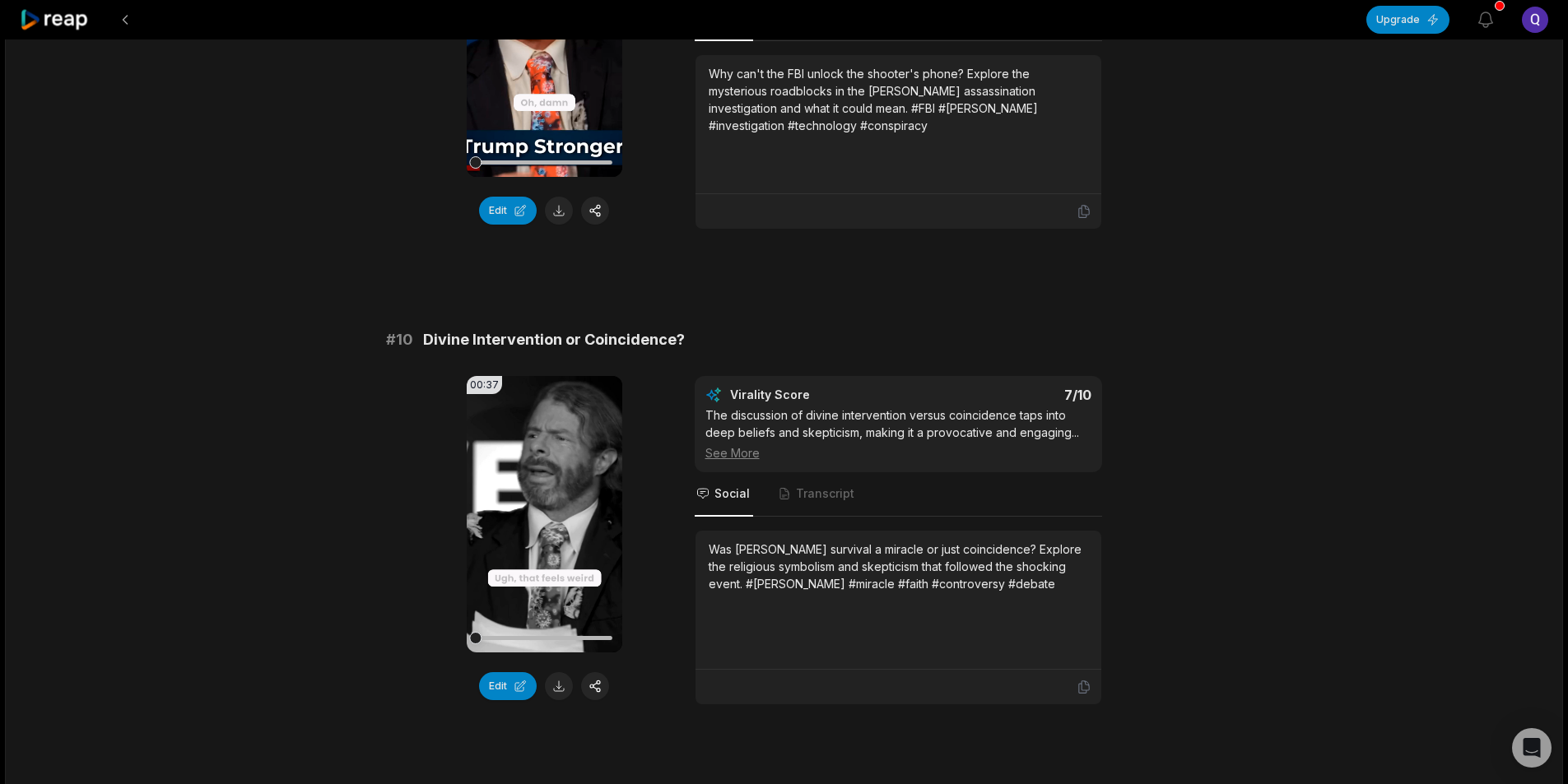
scroll to position [4280, 0]
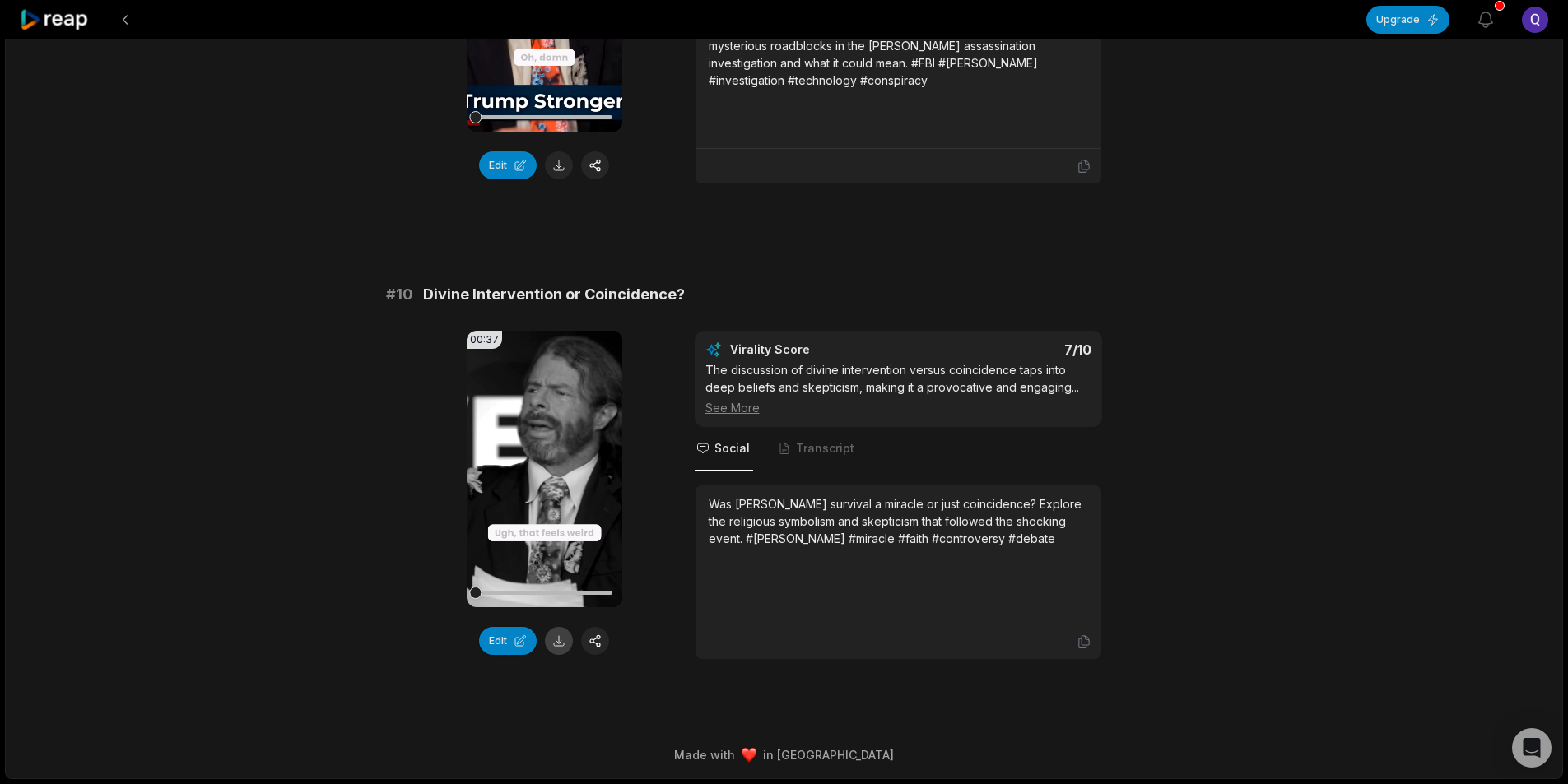
click at [560, 652] on button at bounding box center [559, 641] width 28 height 28
click at [130, 12] on button at bounding box center [125, 20] width 30 height 30
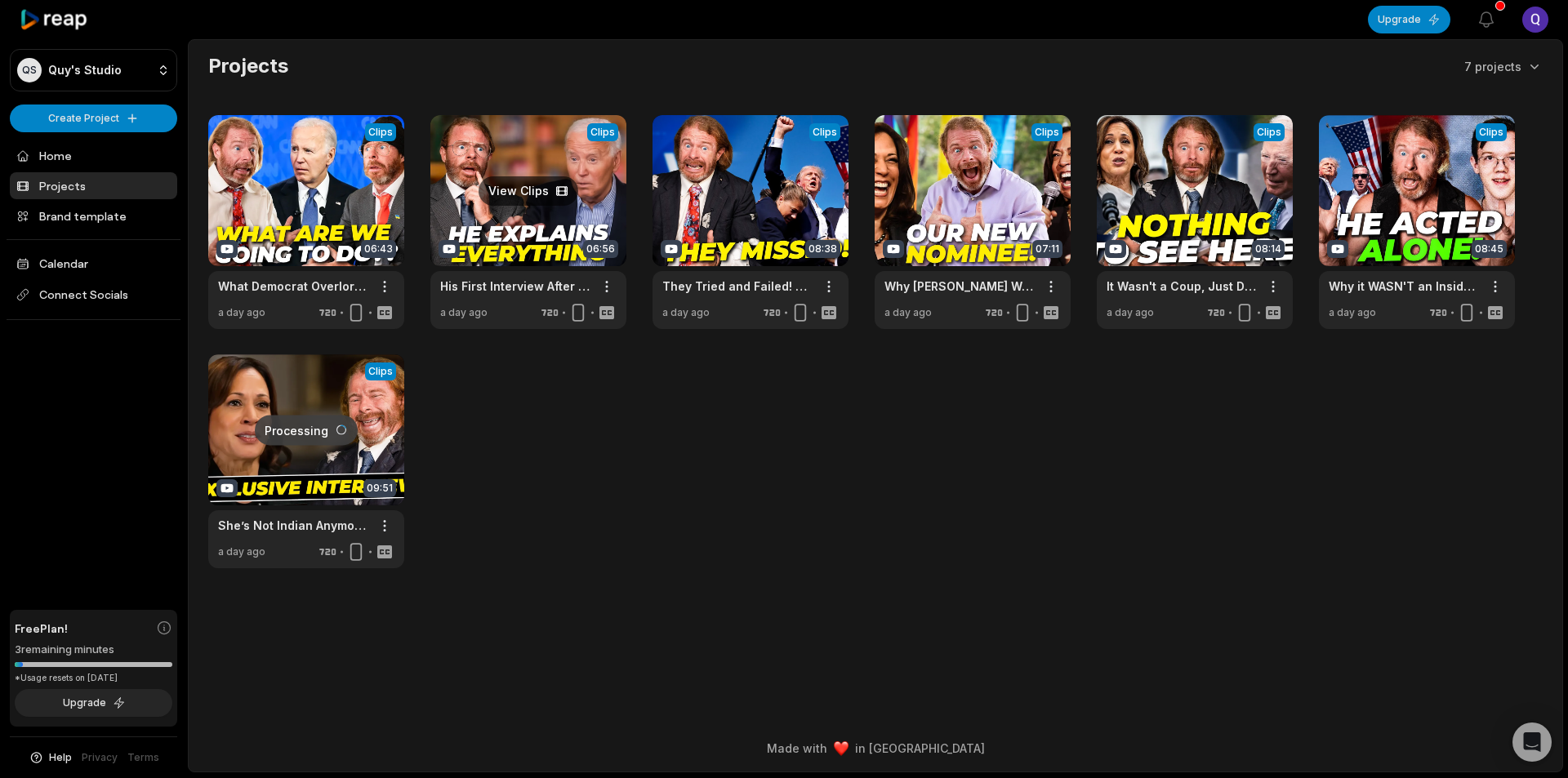
click at [531, 245] on link at bounding box center [529, 222] width 196 height 214
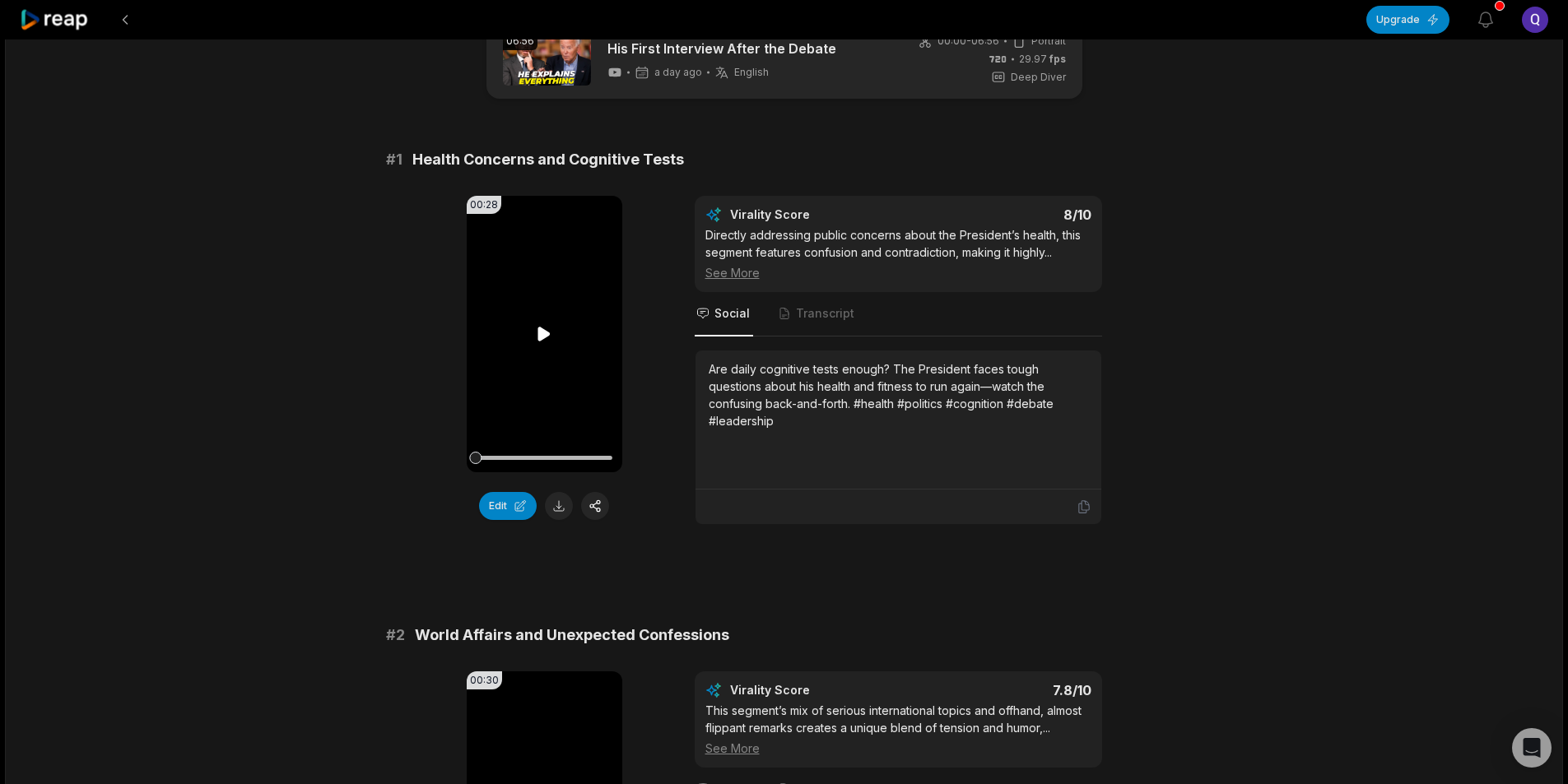
scroll to position [82, 0]
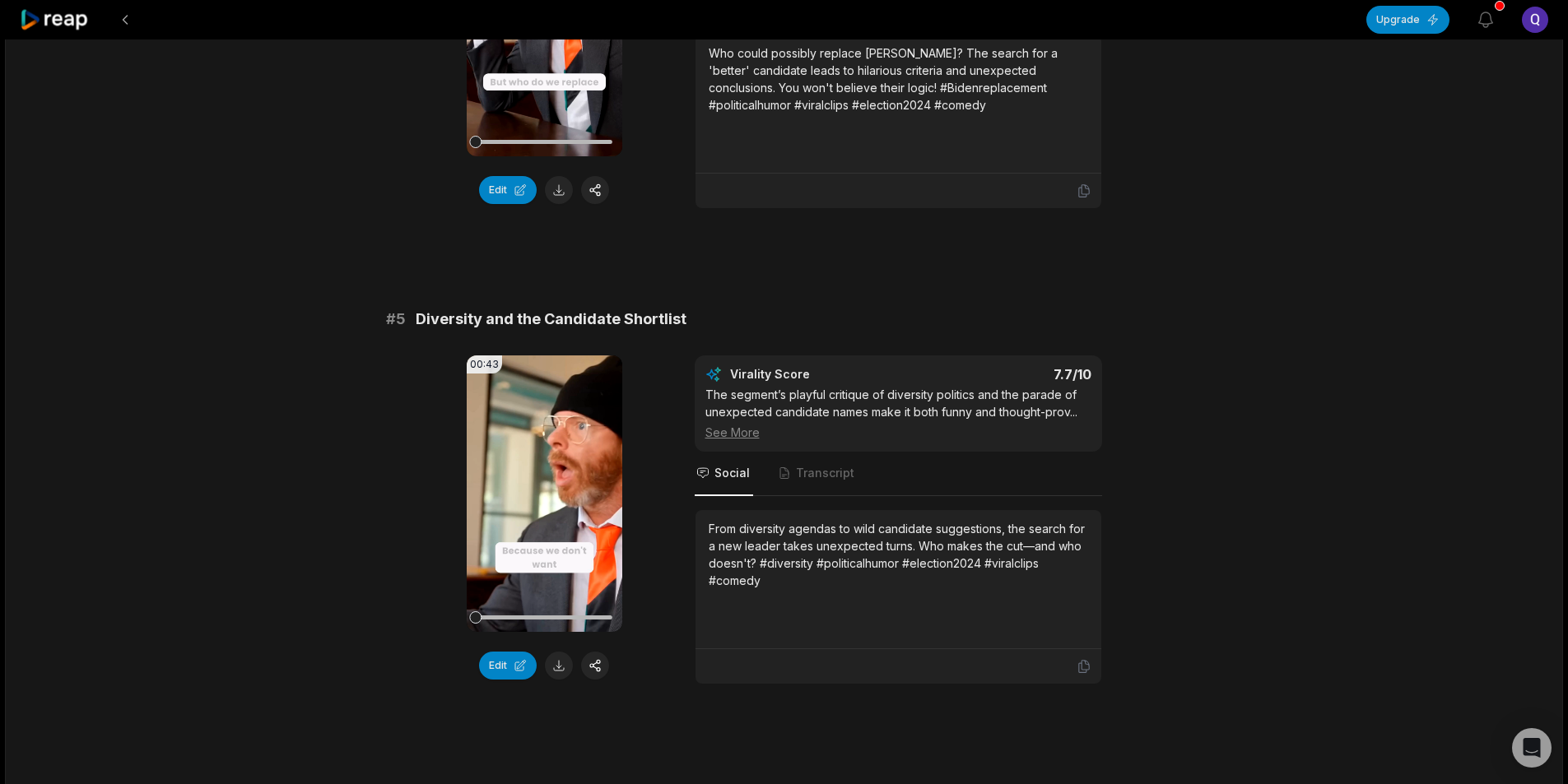
scroll to position [1811, 0]
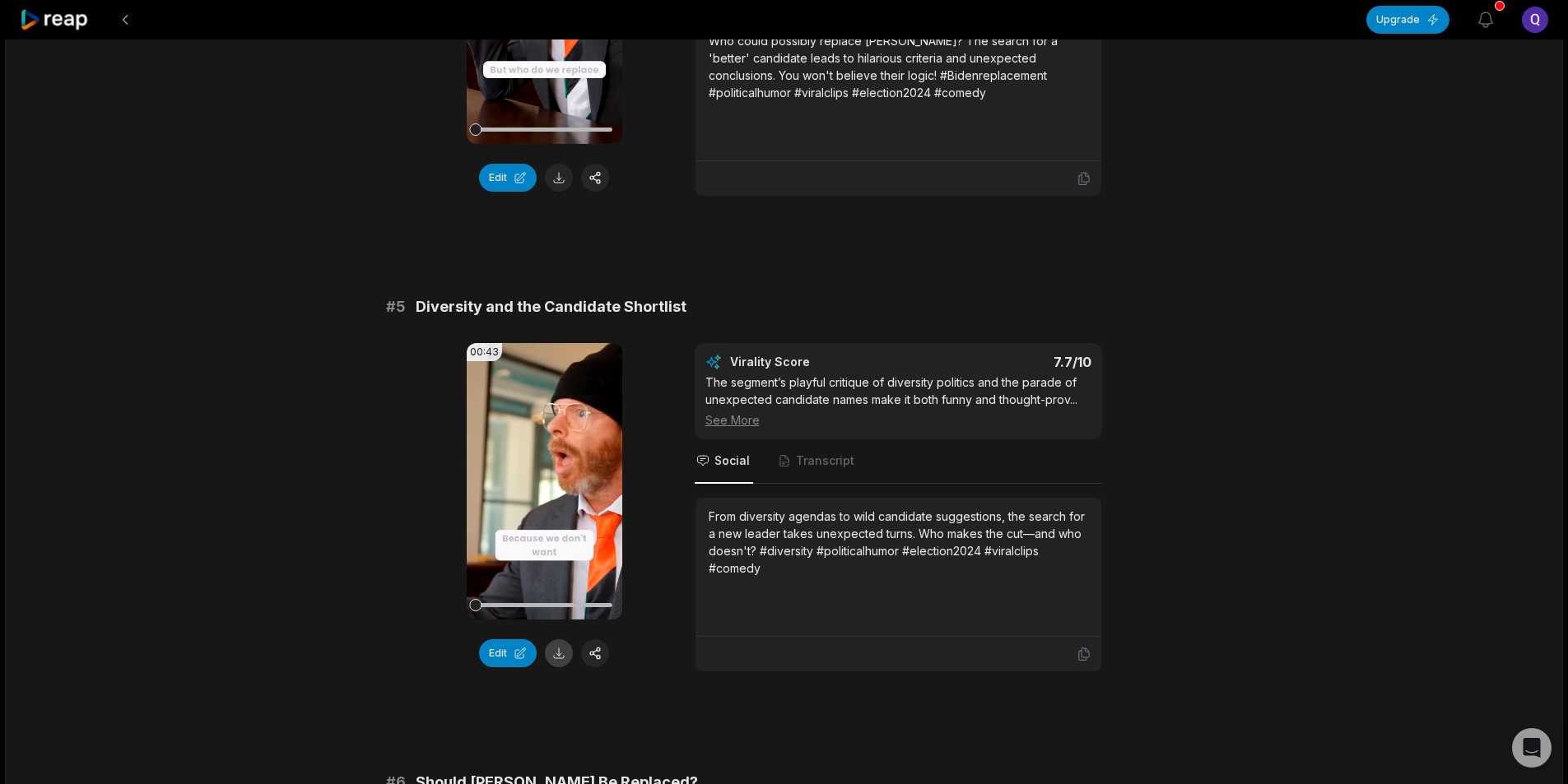
click at [557, 657] on button at bounding box center [559, 654] width 28 height 28
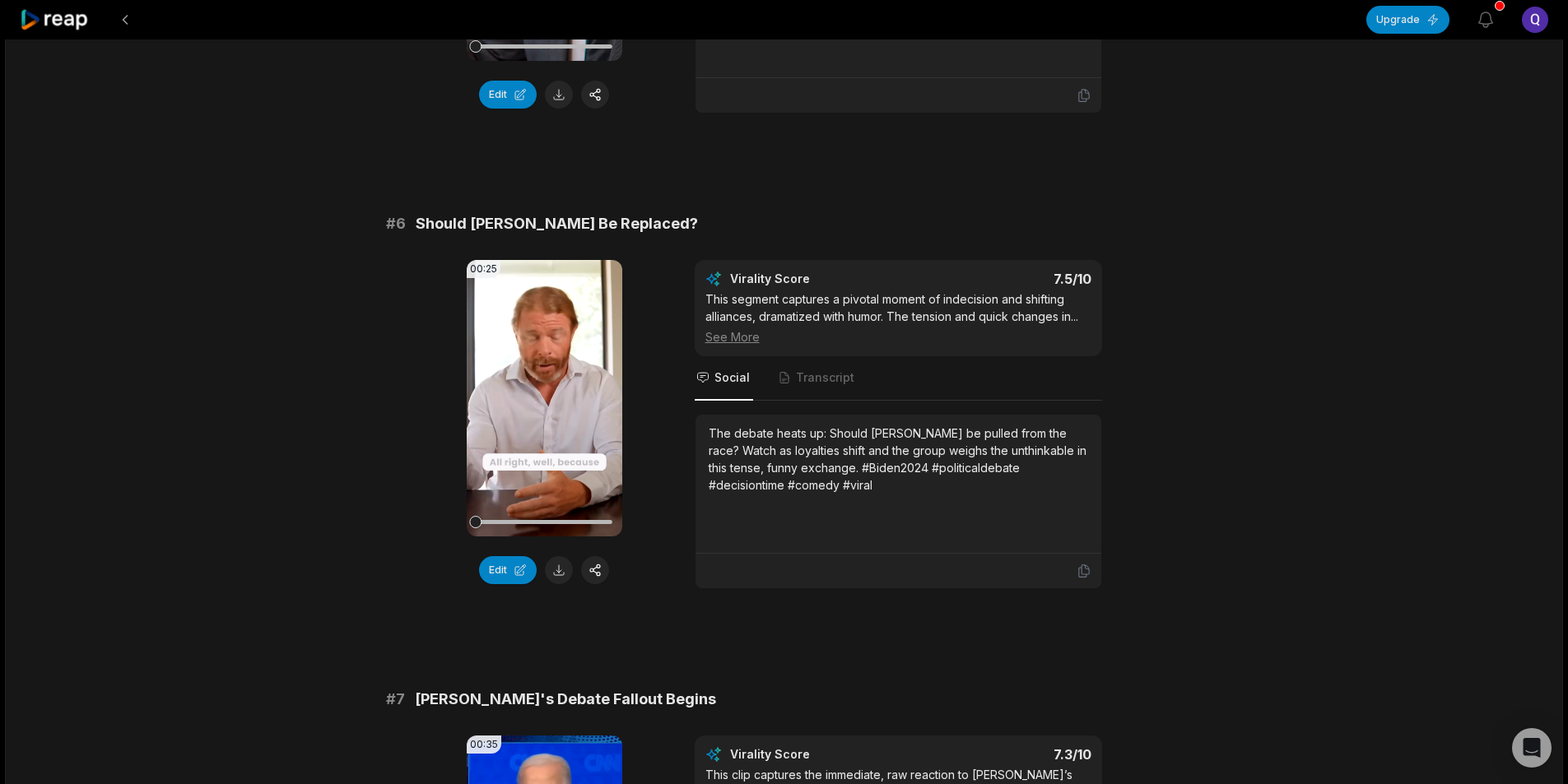
scroll to position [2387, 0]
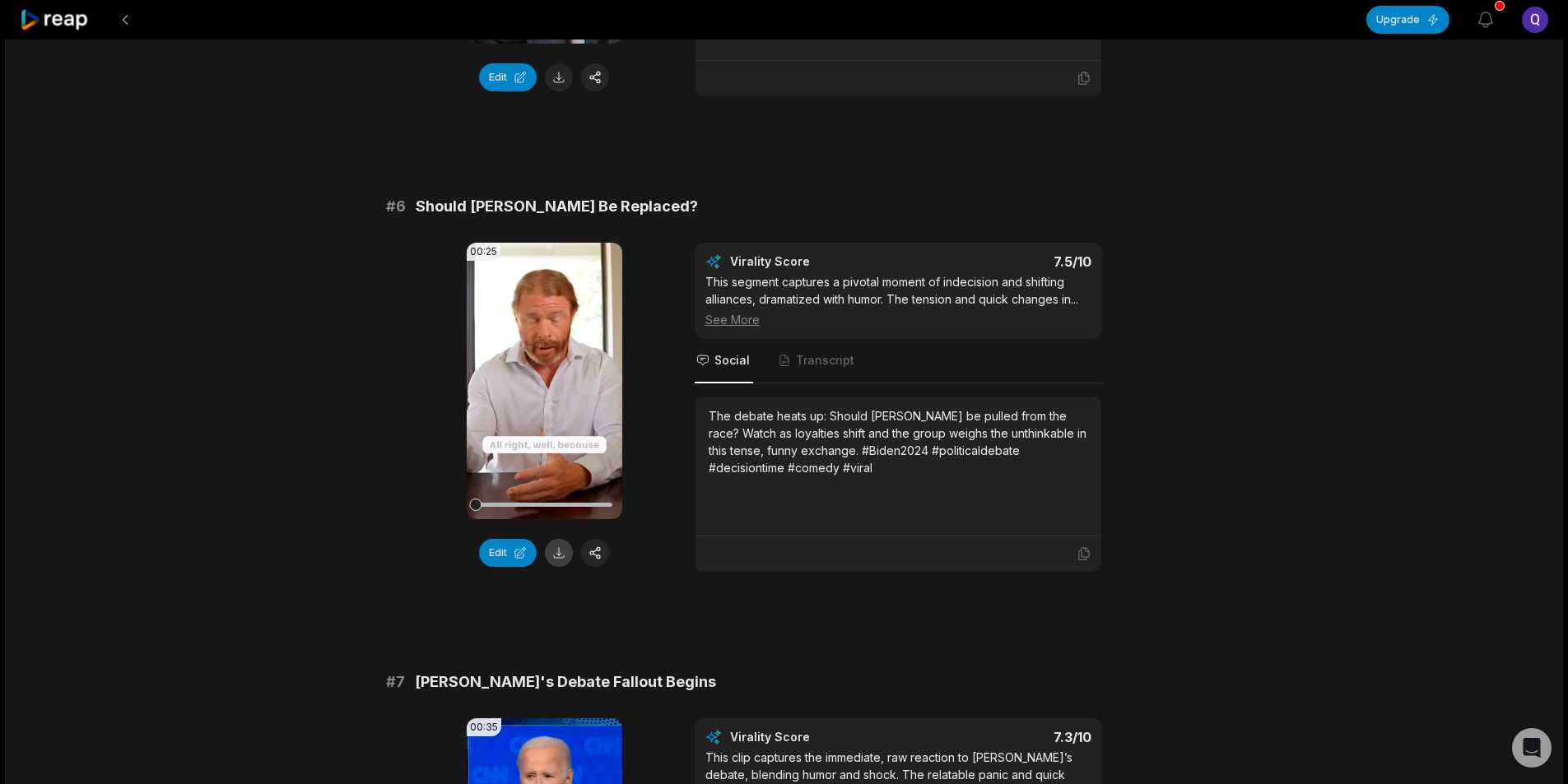
click at [555, 557] on button at bounding box center [559, 553] width 28 height 28
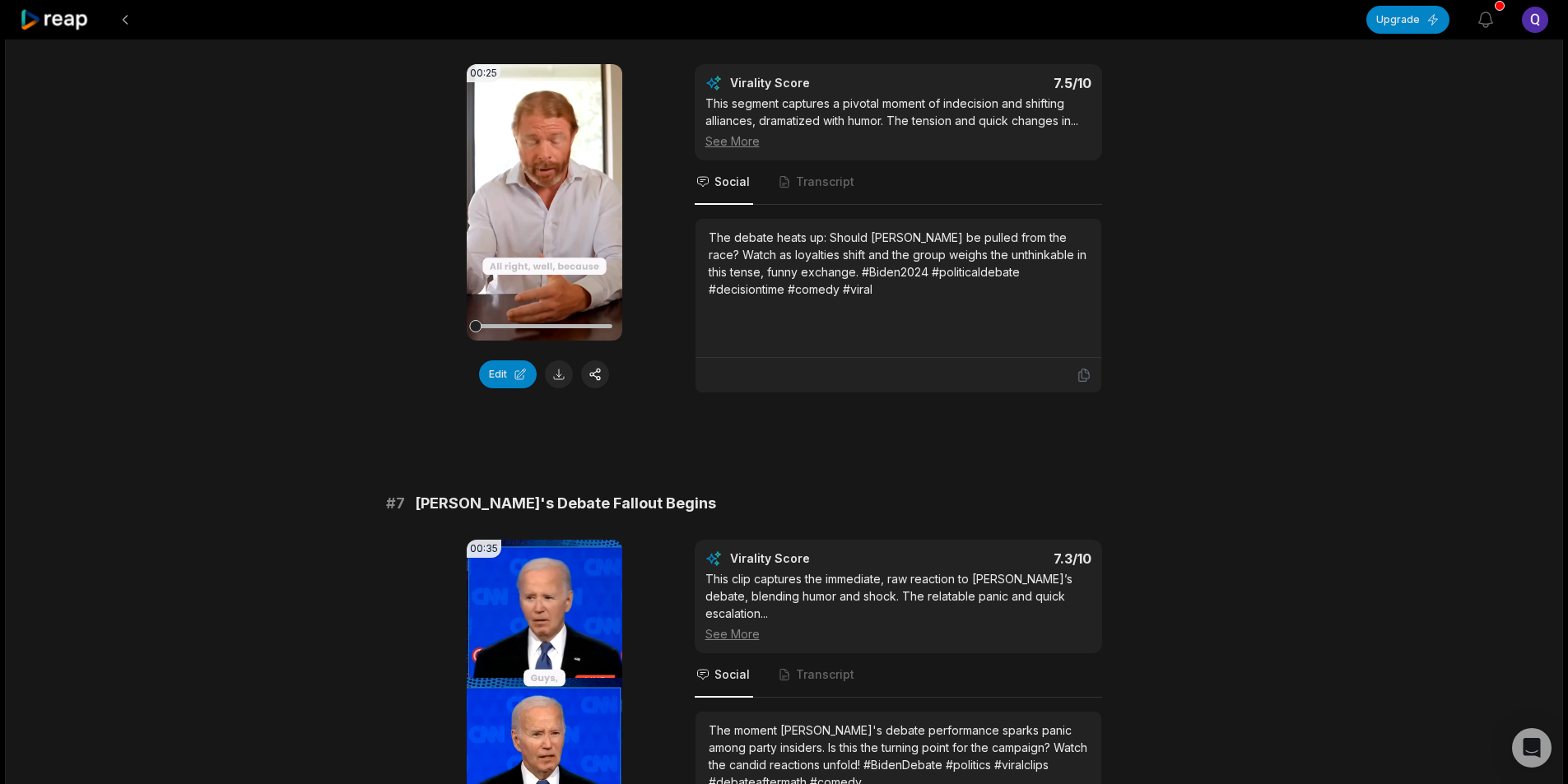
scroll to position [2799, 0]
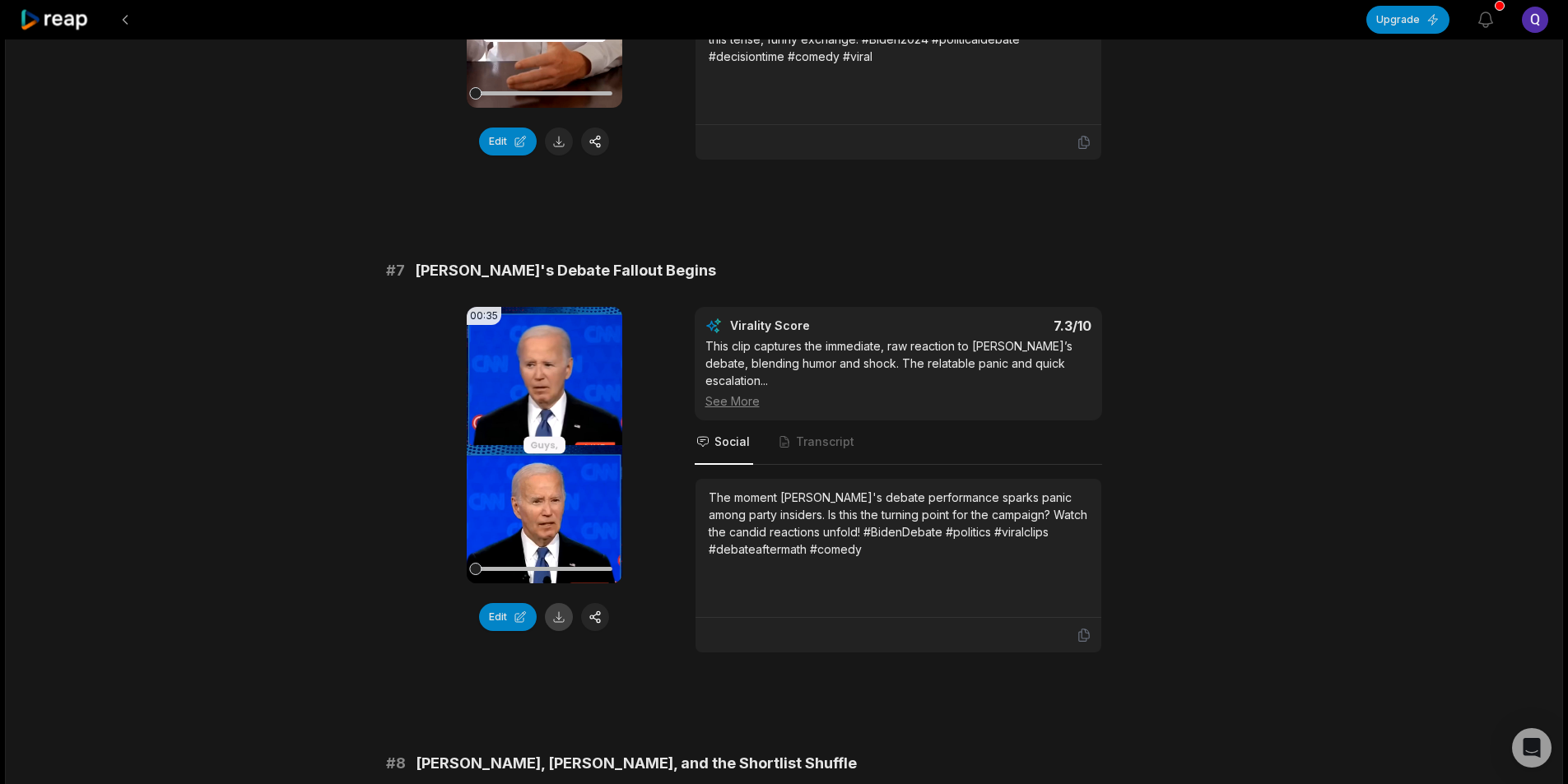
click at [566, 621] on button at bounding box center [559, 617] width 28 height 28
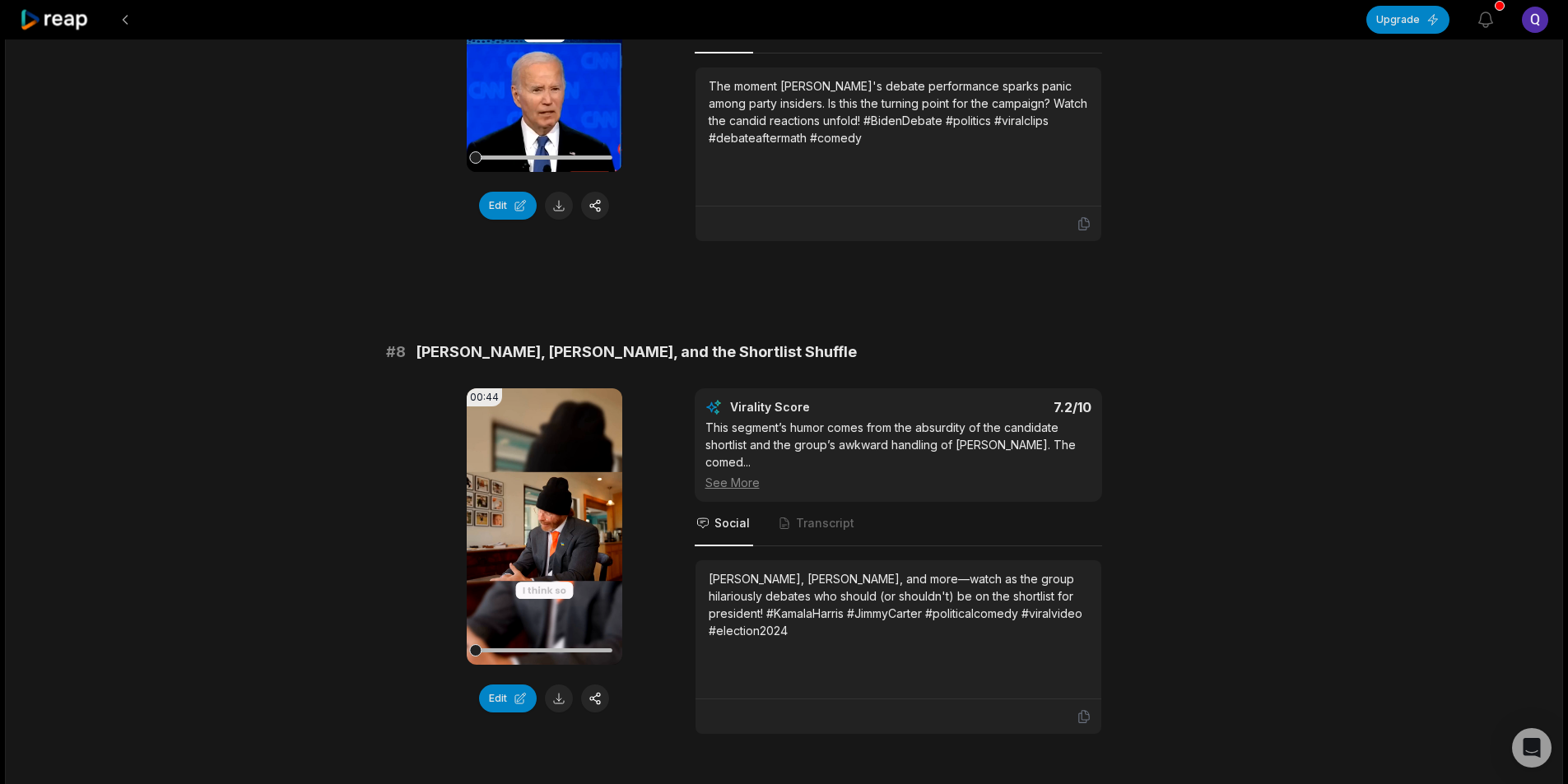
scroll to position [3268, 0]
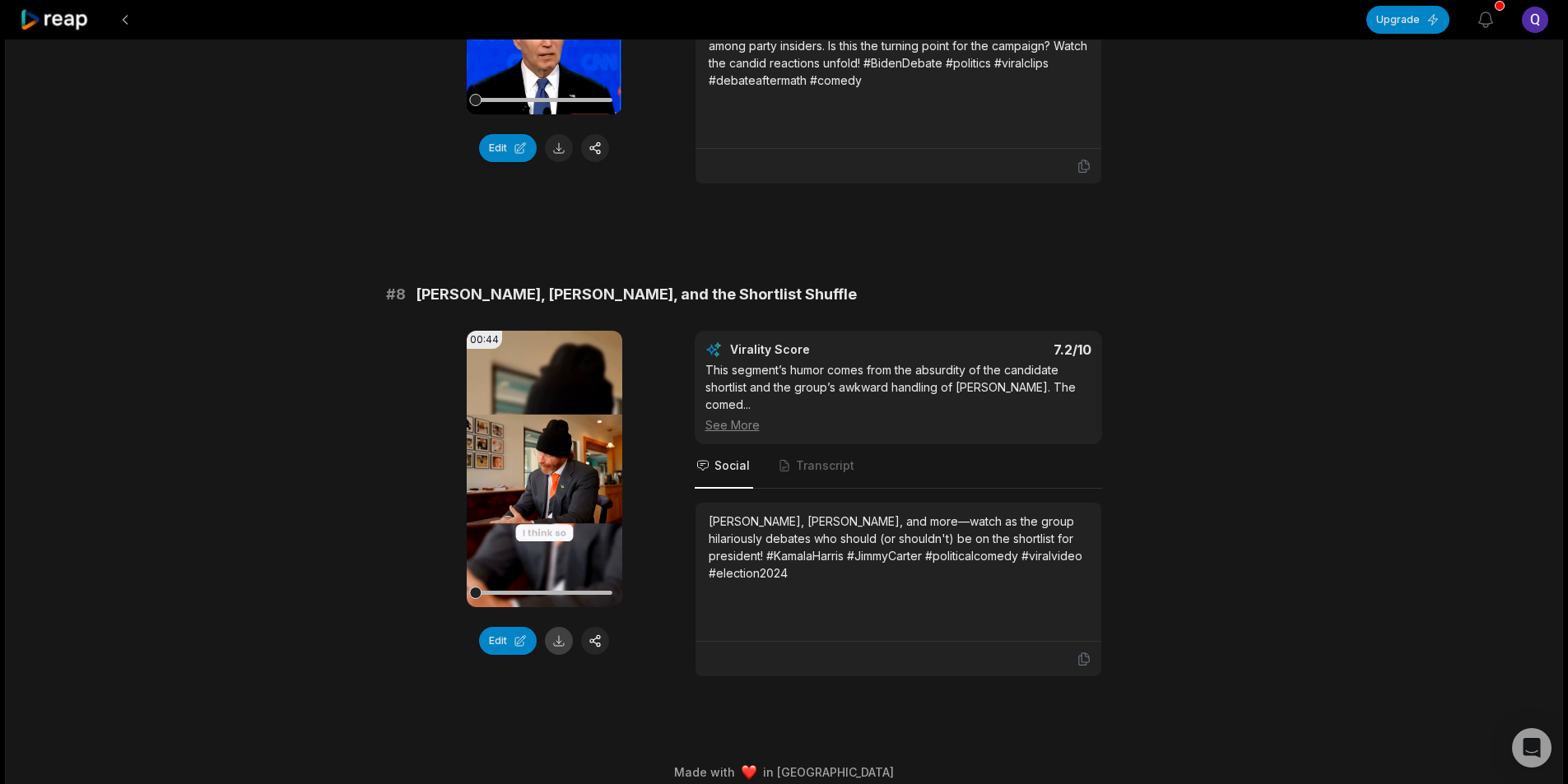
click at [560, 630] on button at bounding box center [559, 641] width 28 height 28
click at [126, 20] on button at bounding box center [125, 20] width 30 height 30
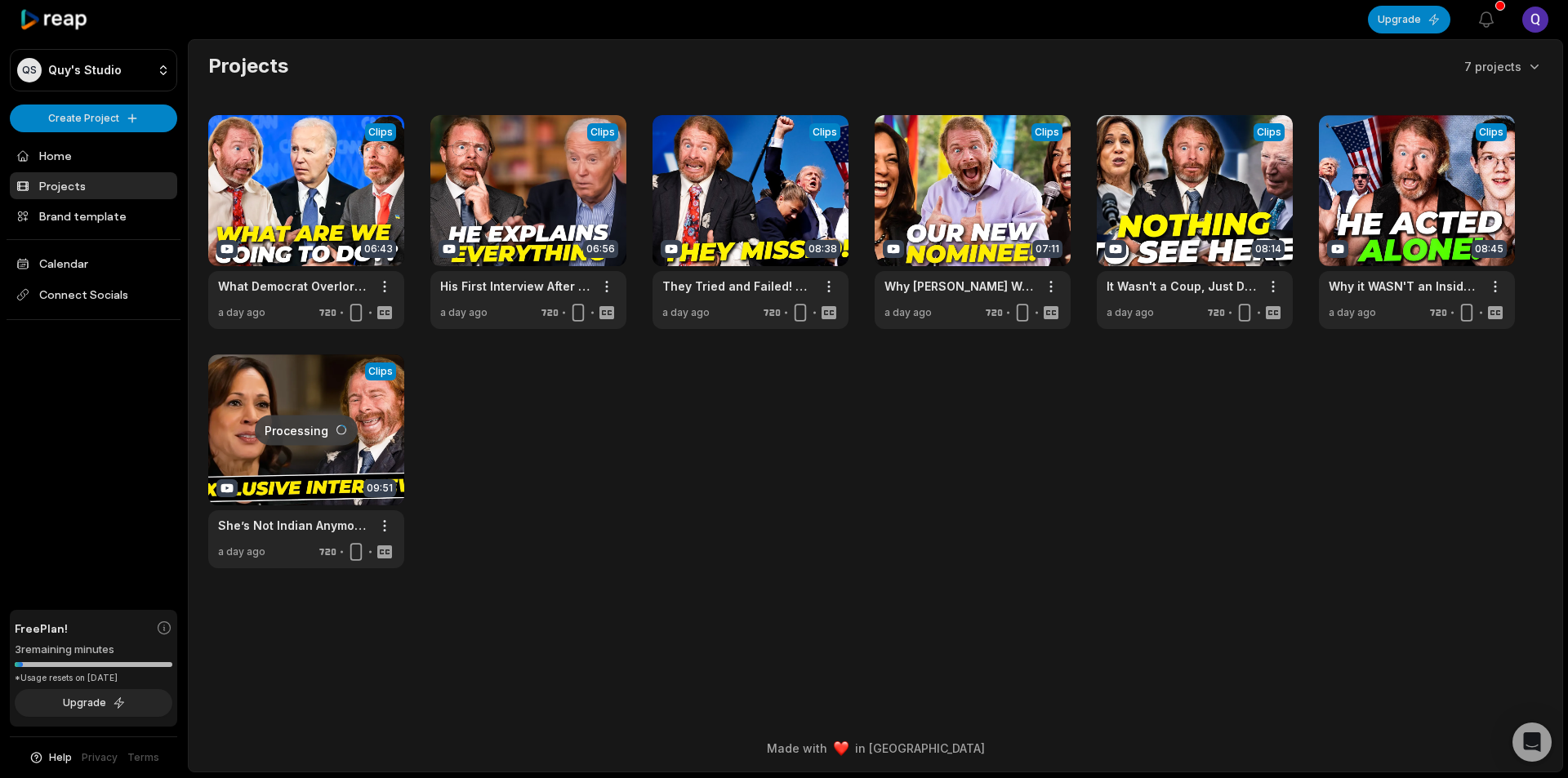
click at [327, 446] on link at bounding box center [307, 461] width 196 height 214
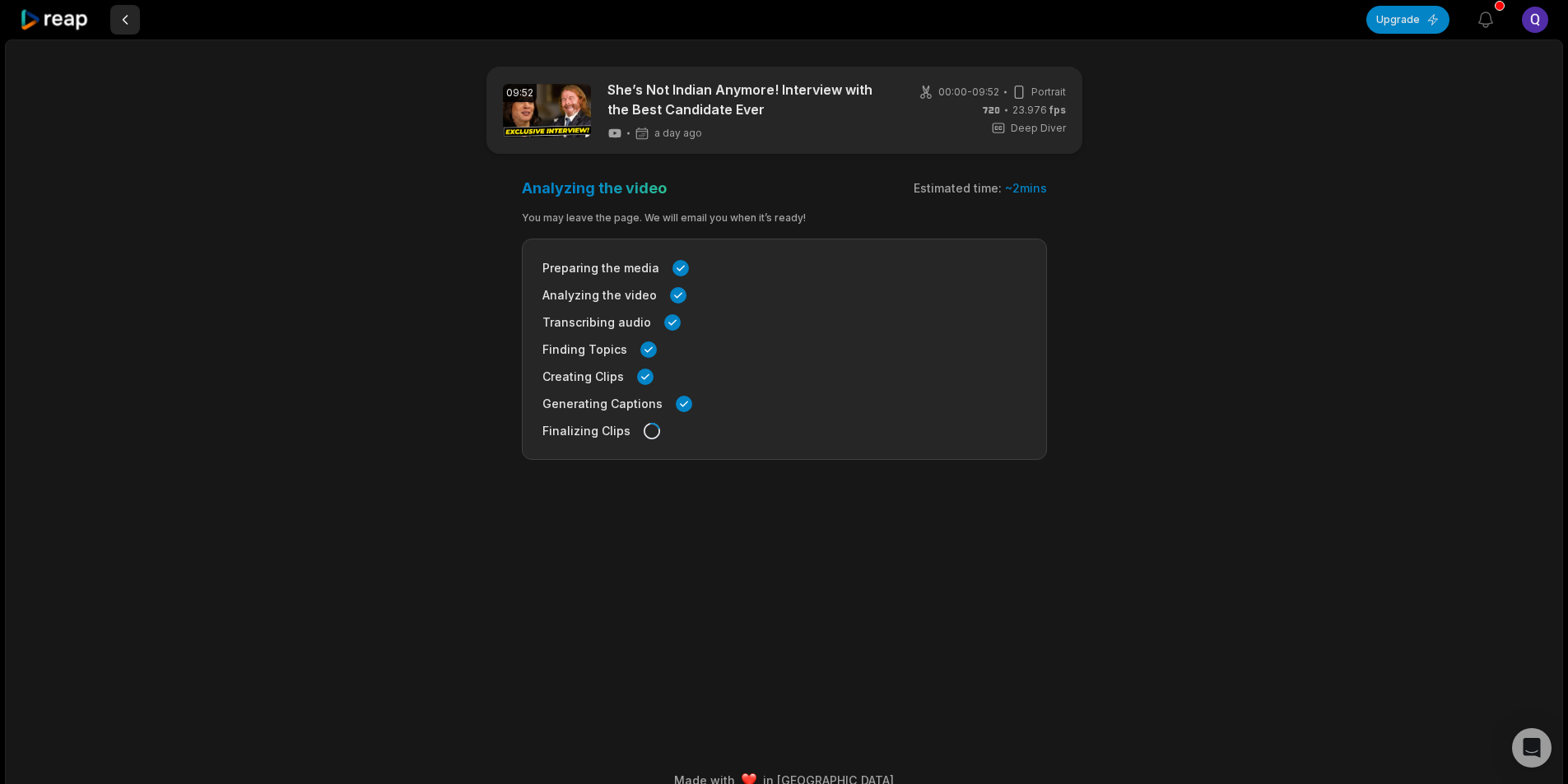
click at [129, 12] on button at bounding box center [125, 20] width 30 height 30
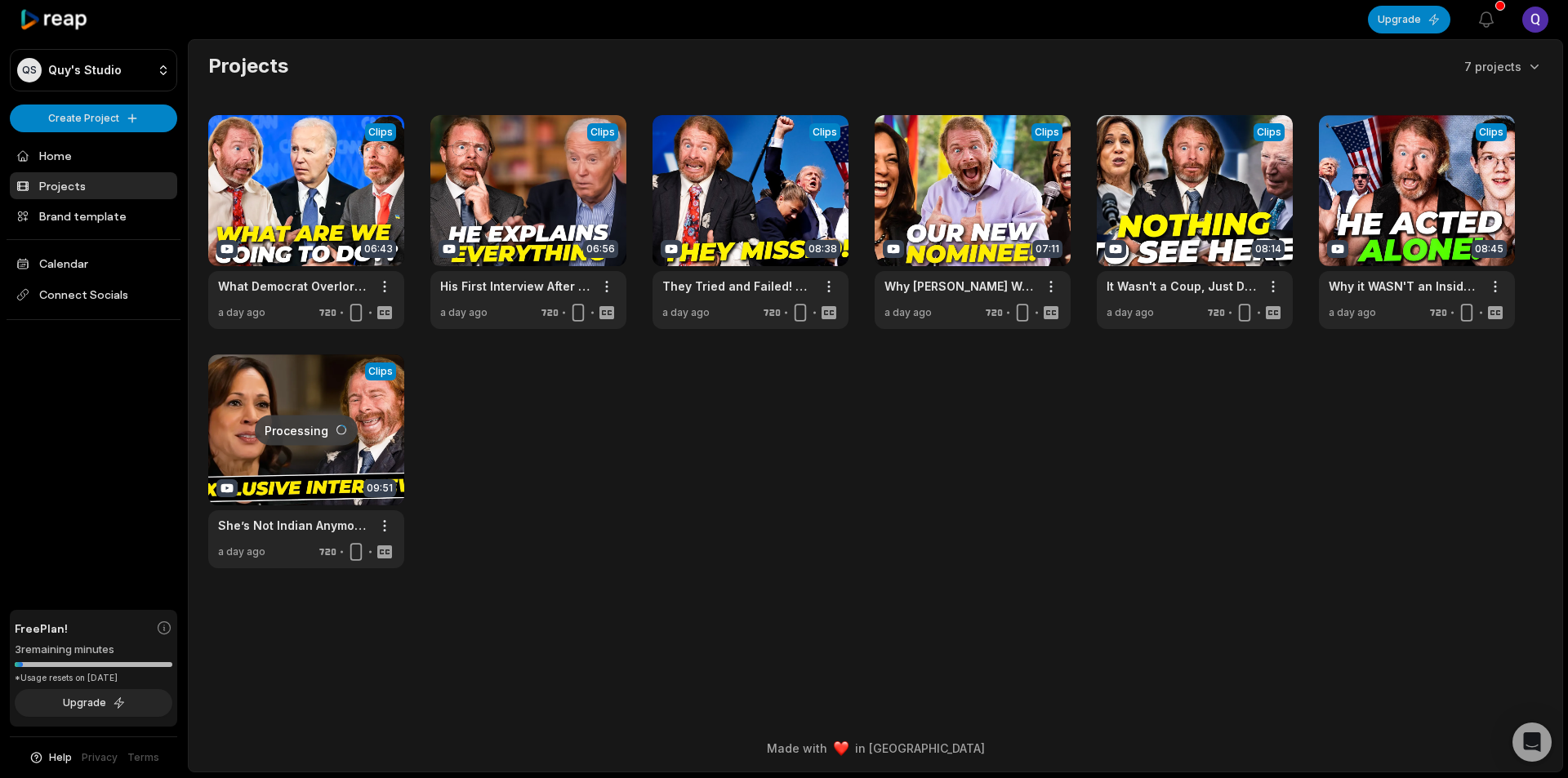
click at [346, 443] on link at bounding box center [307, 461] width 196 height 214
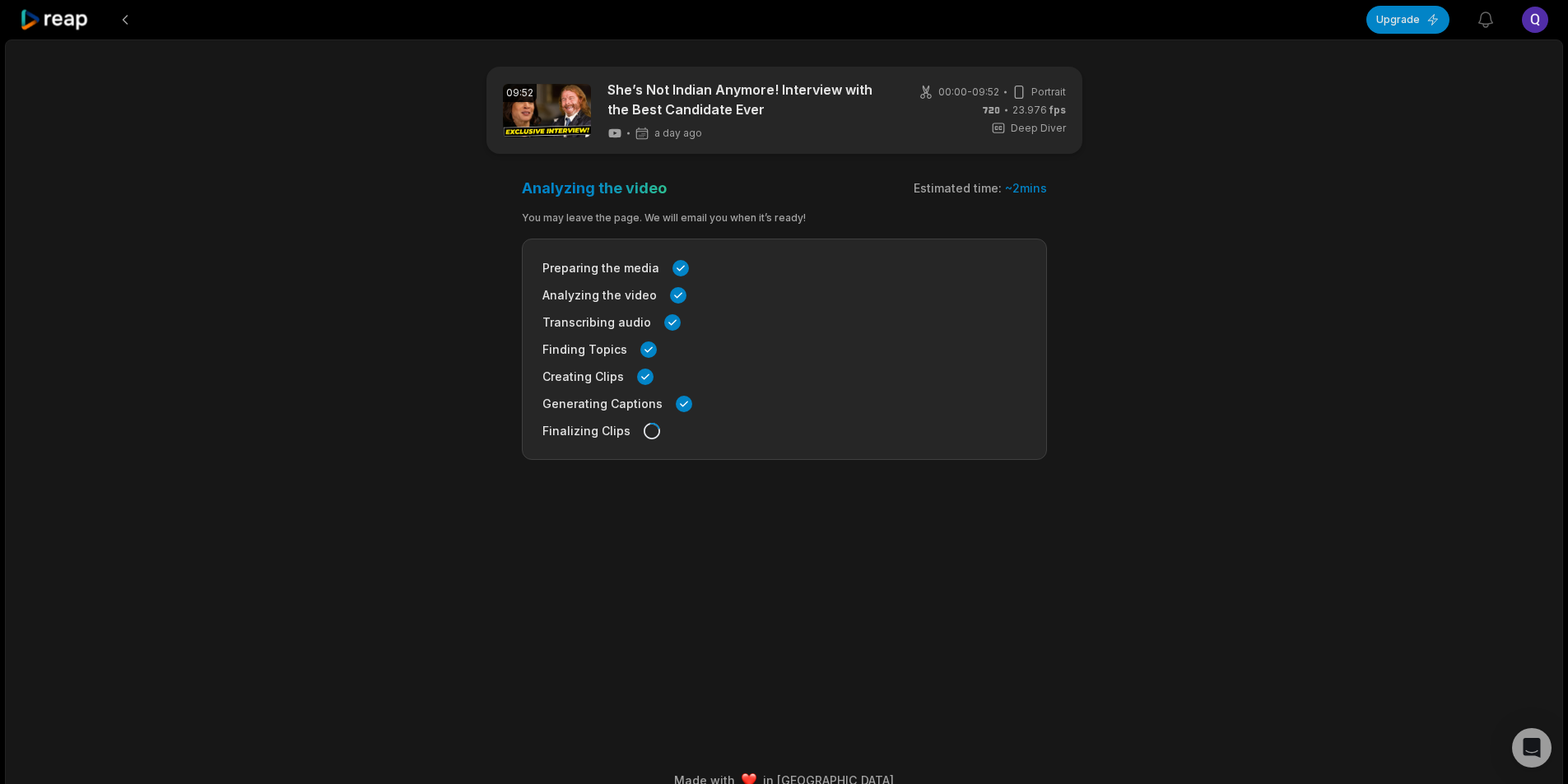
click at [341, 487] on div "09:52 She’s Not Indian Anymore! Interview with the Best Candidate Ever a day ag…" at bounding box center [784, 423] width 1558 height 766
